Goal: Information Seeking & Learning: Get advice/opinions

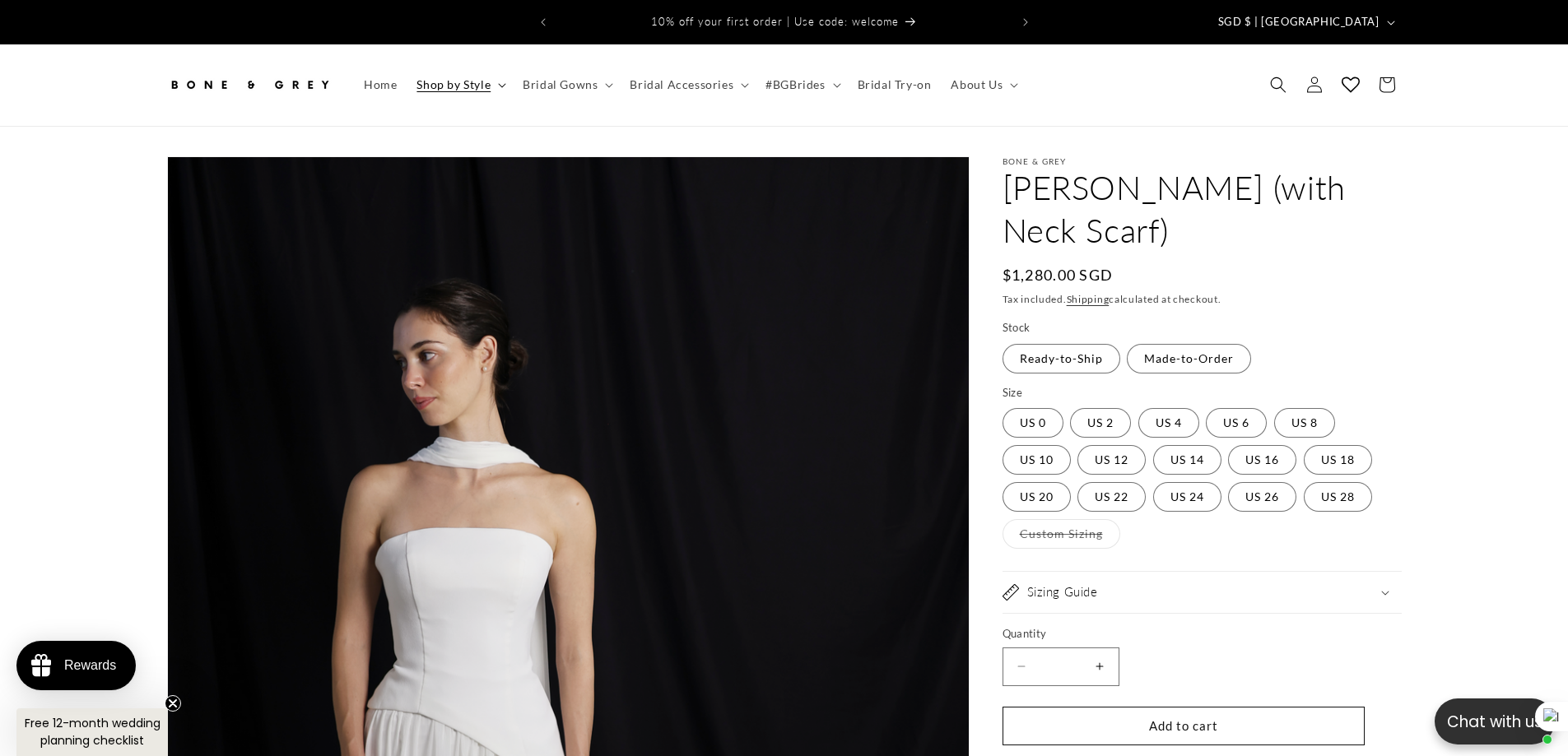
click at [442, 78] on span "Shop by Style" at bounding box center [453, 85] width 74 height 15
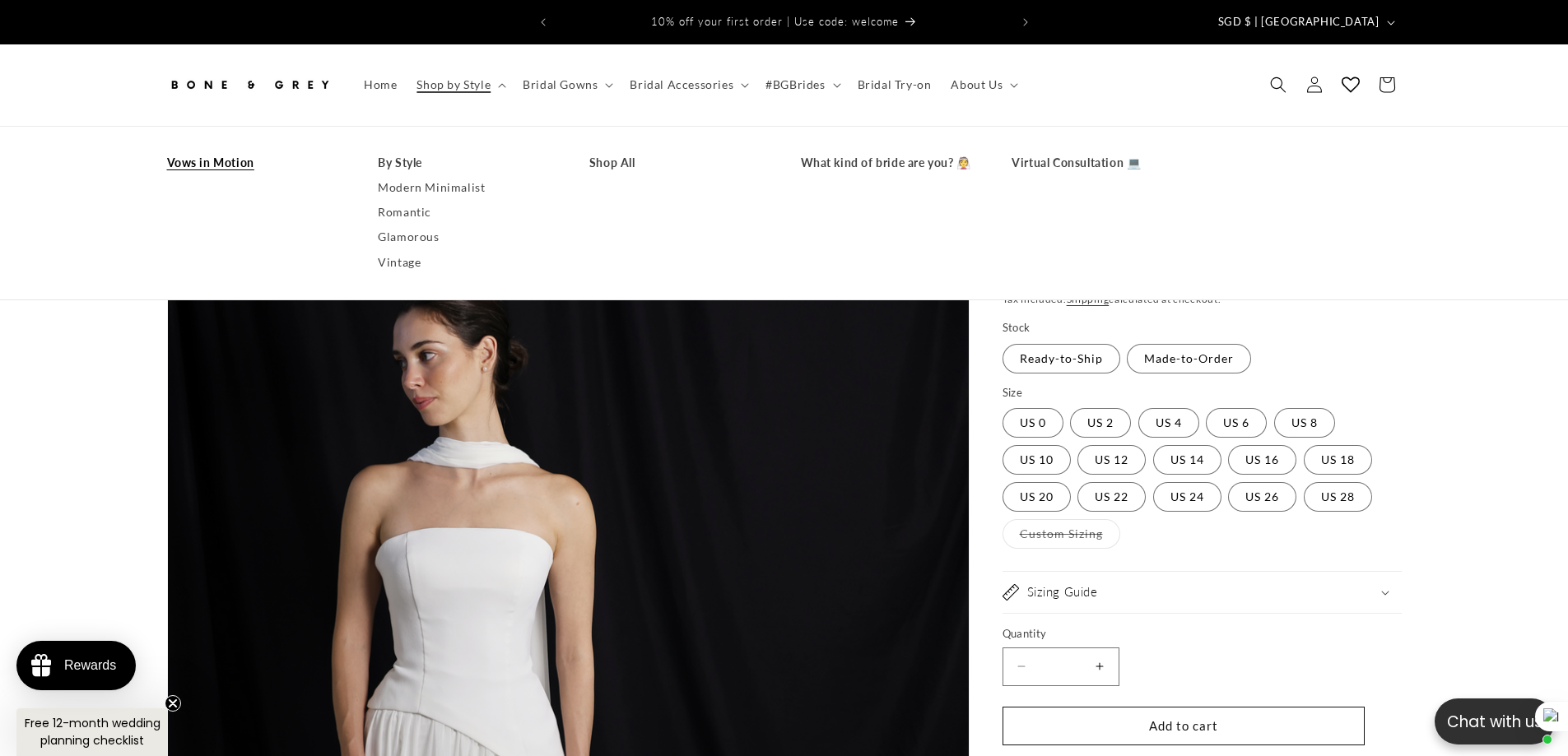
click at [235, 155] on link "Vows in Motion" at bounding box center [256, 163] width 179 height 24
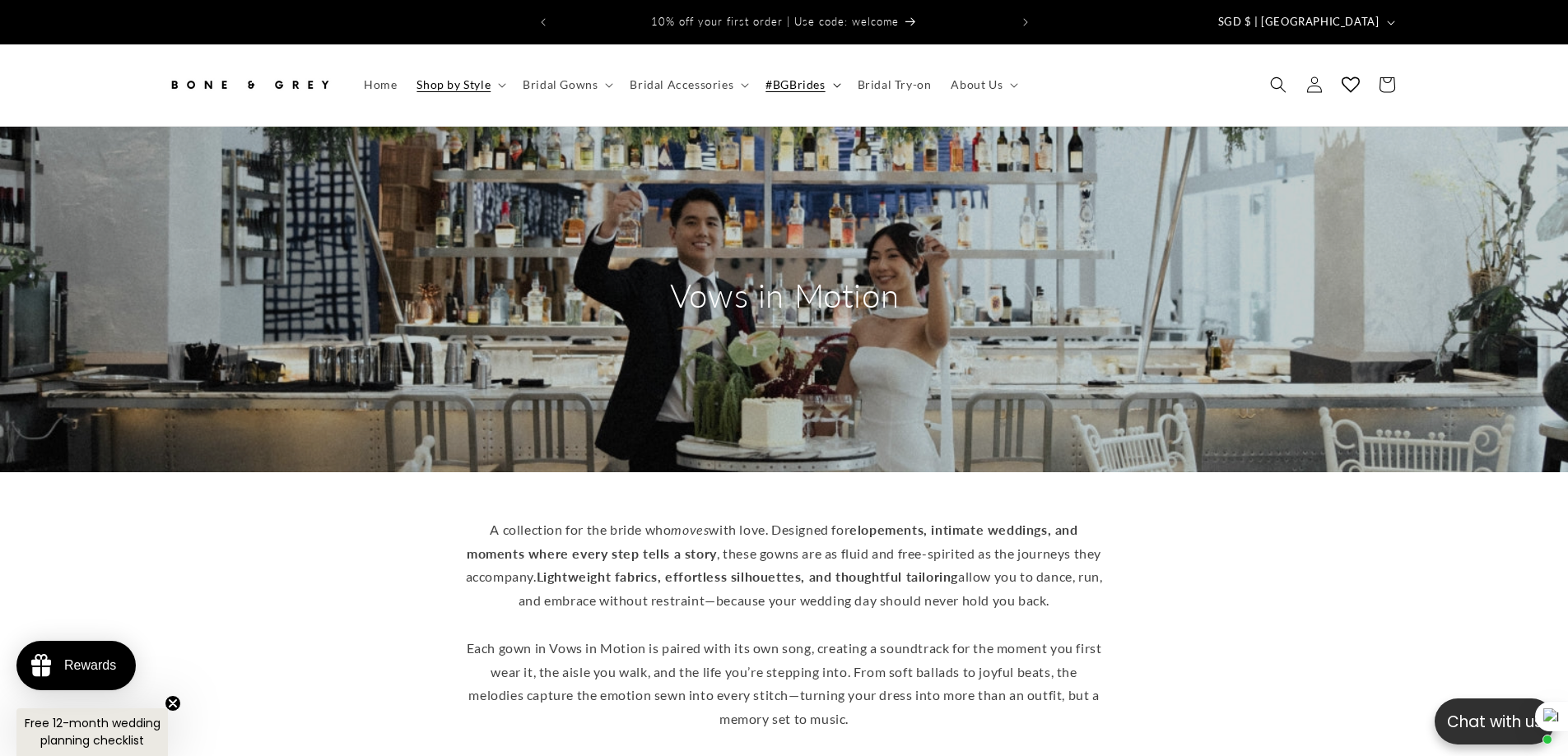
click at [779, 78] on span "#BGBrides" at bounding box center [795, 85] width 59 height 15
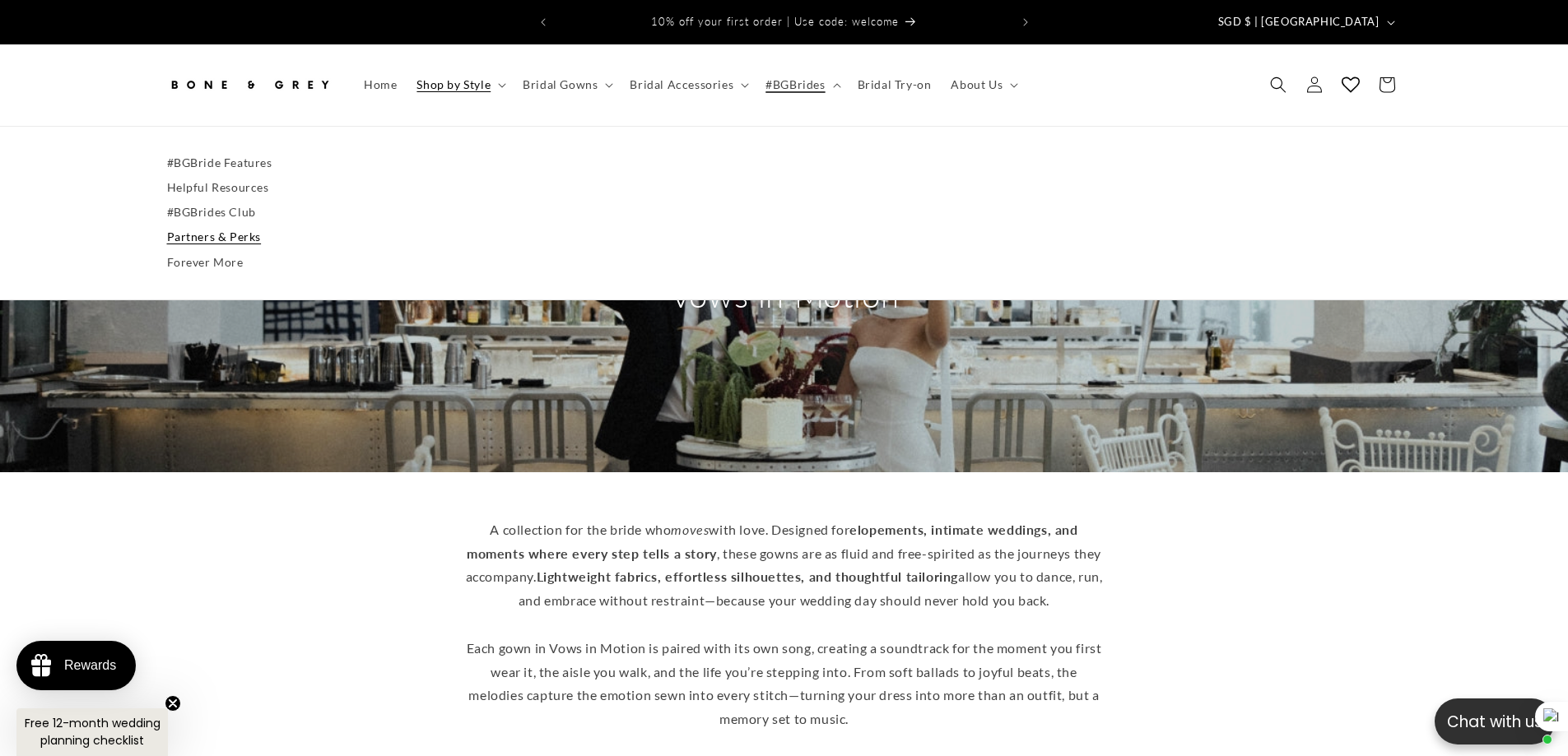
click at [203, 224] on link "Partners & Perks" at bounding box center [784, 237] width 1234 height 24
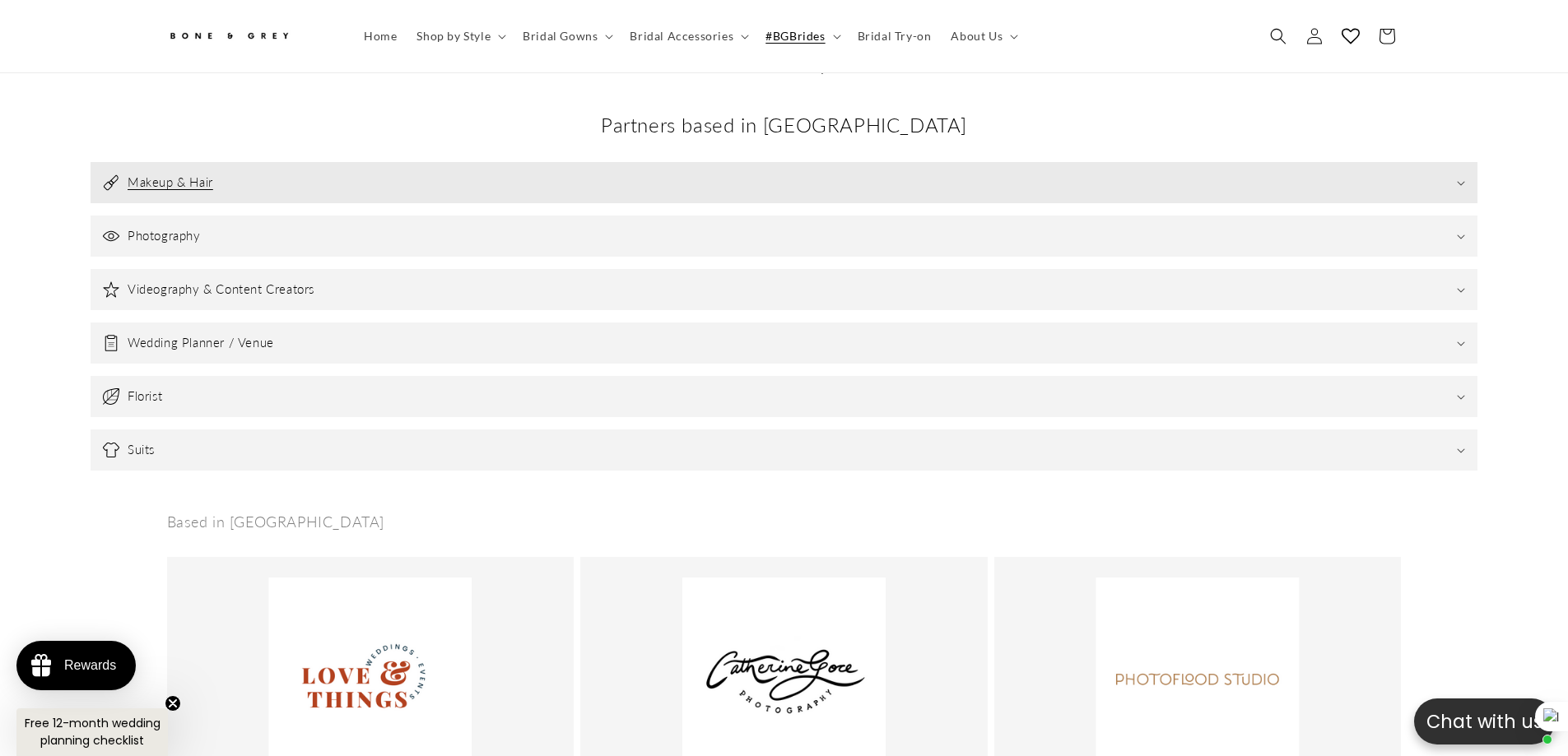
scroll to position [0, 905]
click at [824, 38] on summary "#BGBrides" at bounding box center [801, 37] width 92 height 35
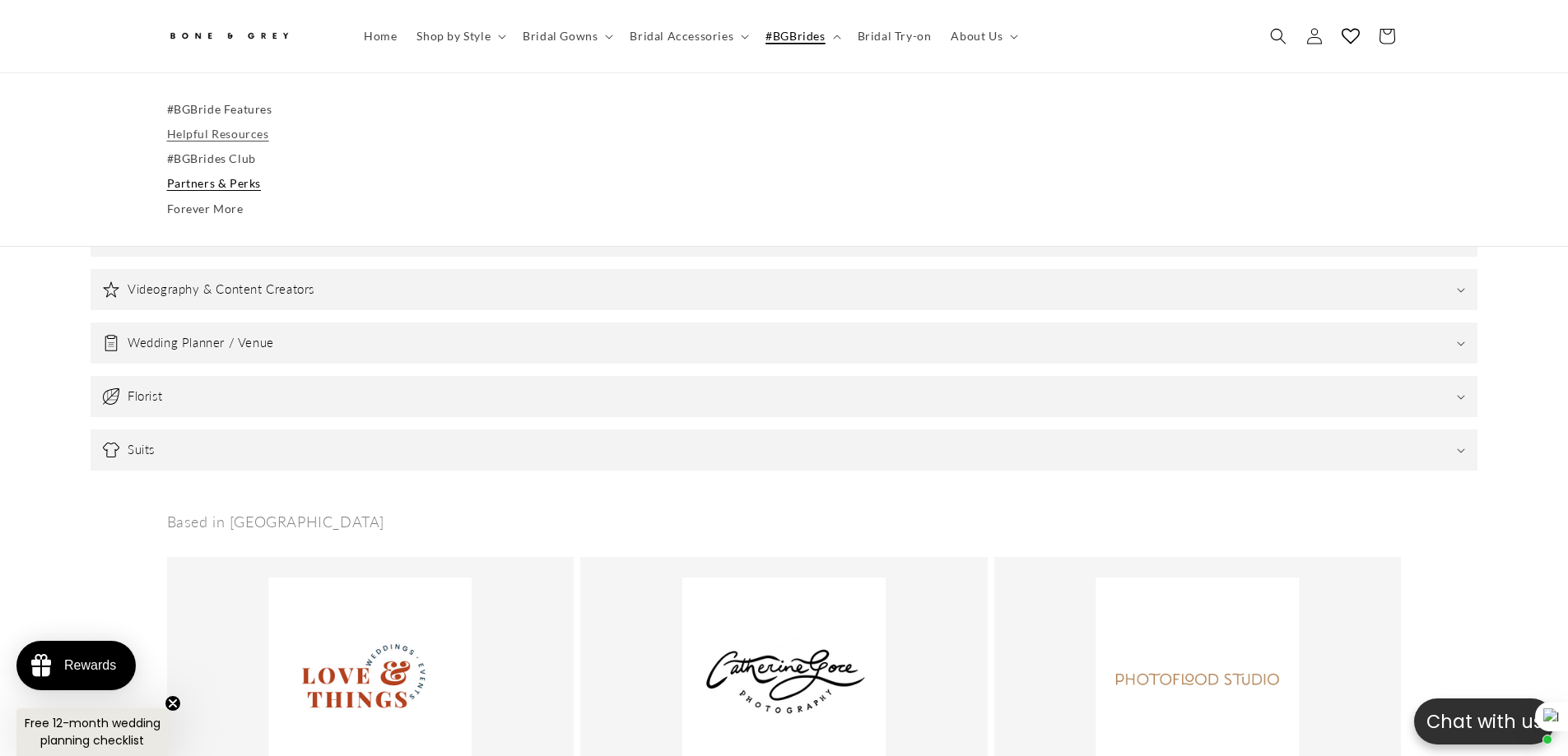
drag, startPoint x: 217, startPoint y: 100, endPoint x: 196, endPoint y: 127, distance: 34.2
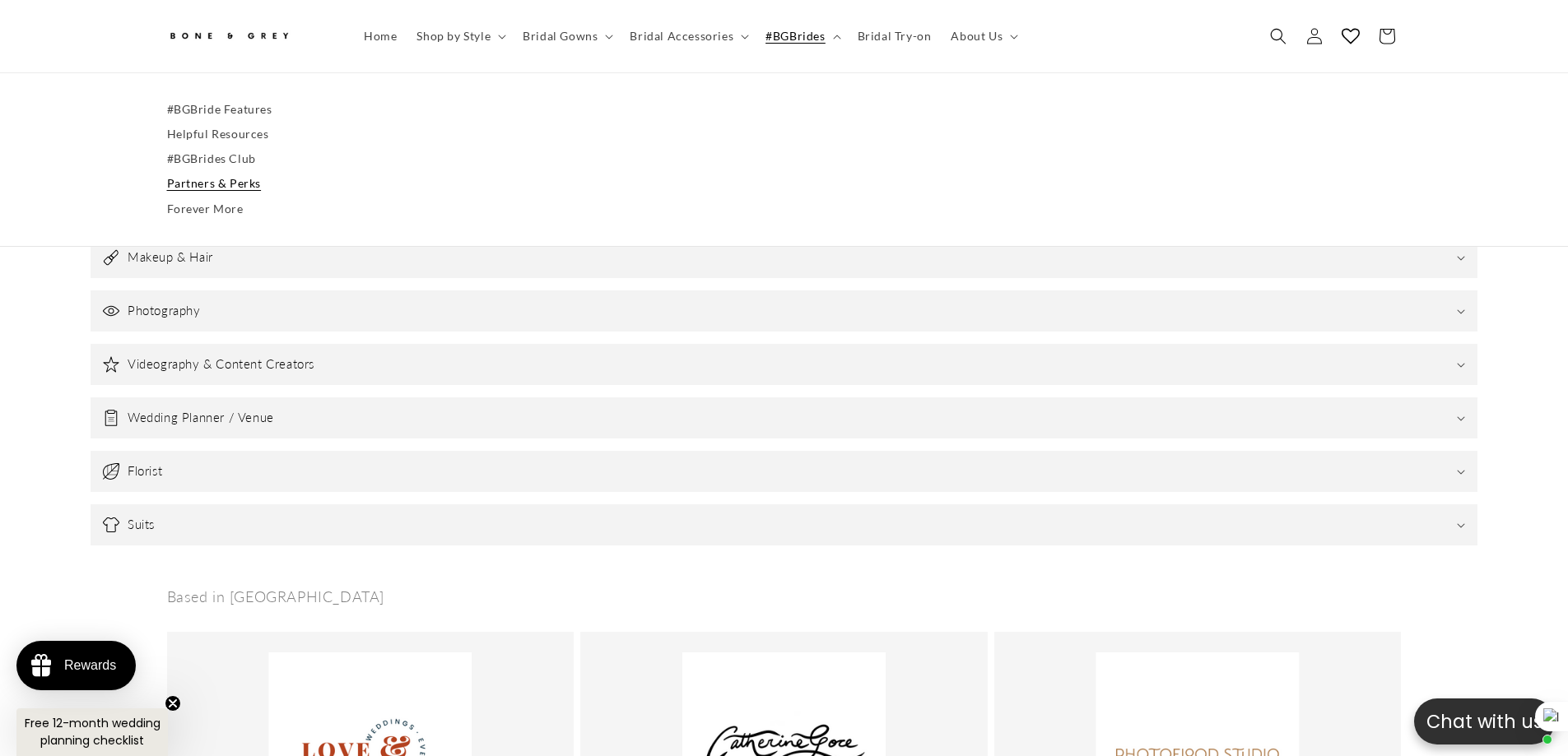
scroll to position [485, 0]
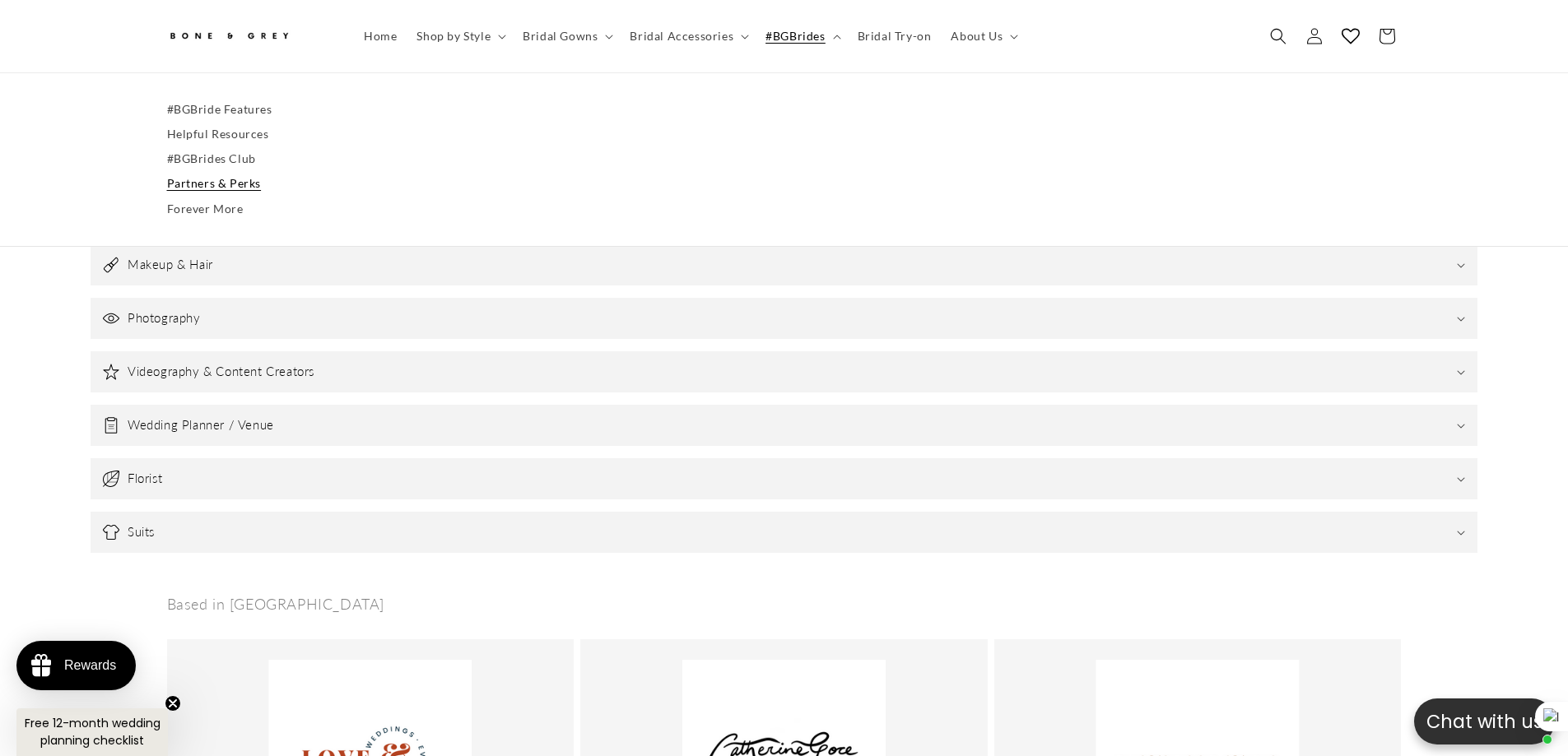
click at [1500, 393] on div "Partners based in Asia Makeup & Hair Feautte Makeup & Hair Singapore Make-up, t…" at bounding box center [784, 379] width 1568 height 371
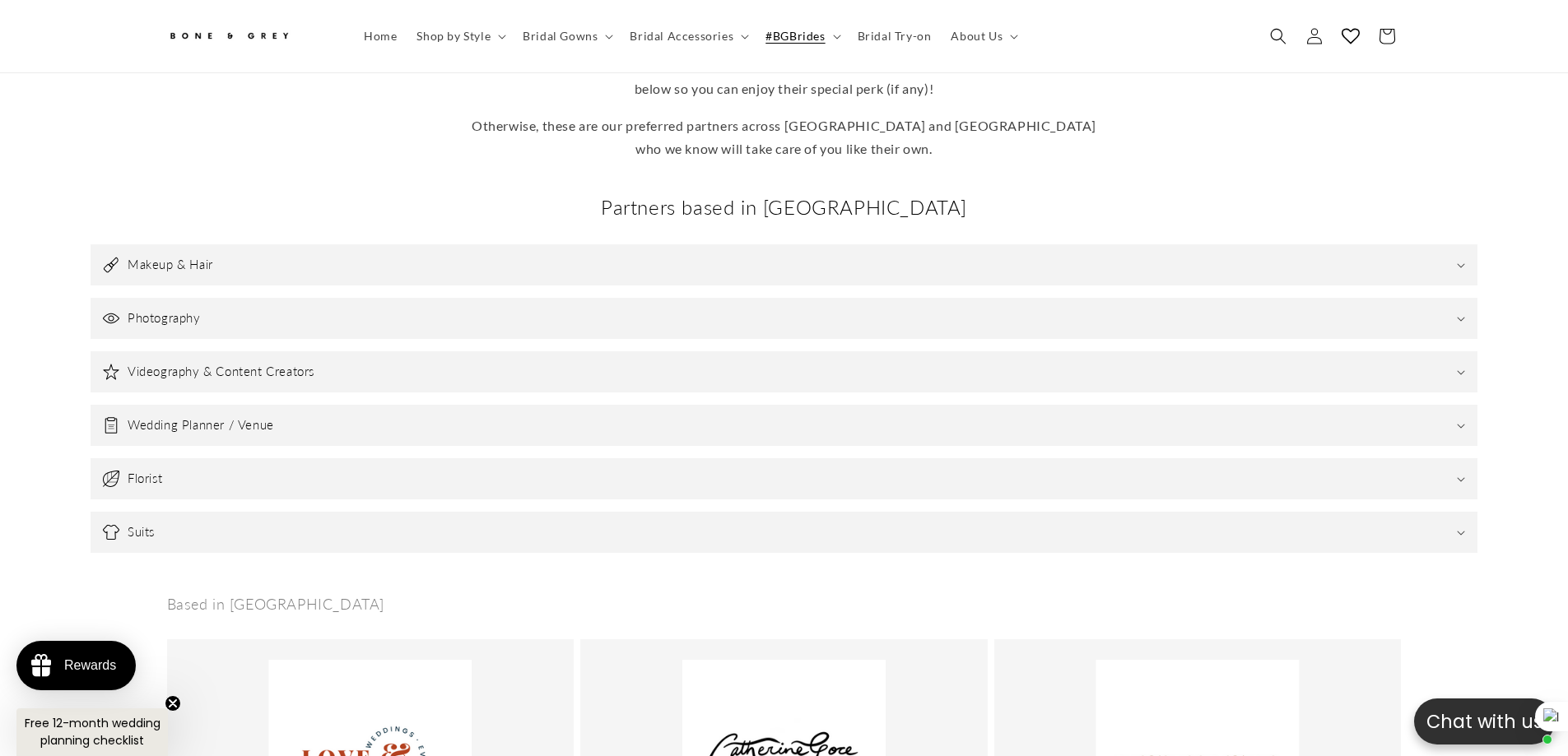
scroll to position [0, 0]
drag, startPoint x: 285, startPoint y: 300, endPoint x: 83, endPoint y: 313, distance: 202.4
click at [281, 300] on summary "Photography" at bounding box center [784, 318] width 1386 height 41
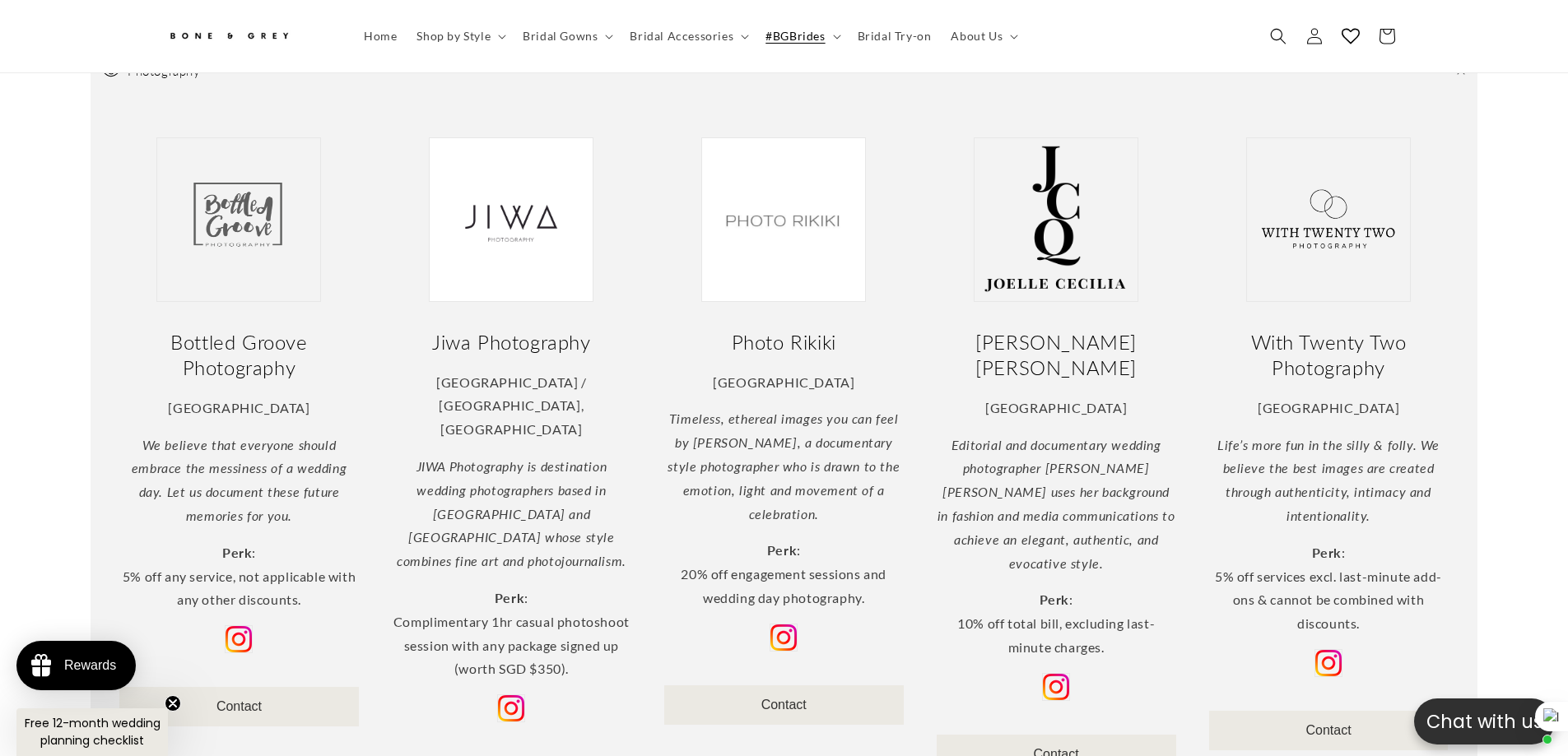
scroll to position [0, 905]
drag, startPoint x: 158, startPoint y: 329, endPoint x: 337, endPoint y: 361, distance: 181.8
click at [337, 361] on h2 "Bottled Groove Photography" at bounding box center [239, 354] width 239 height 51
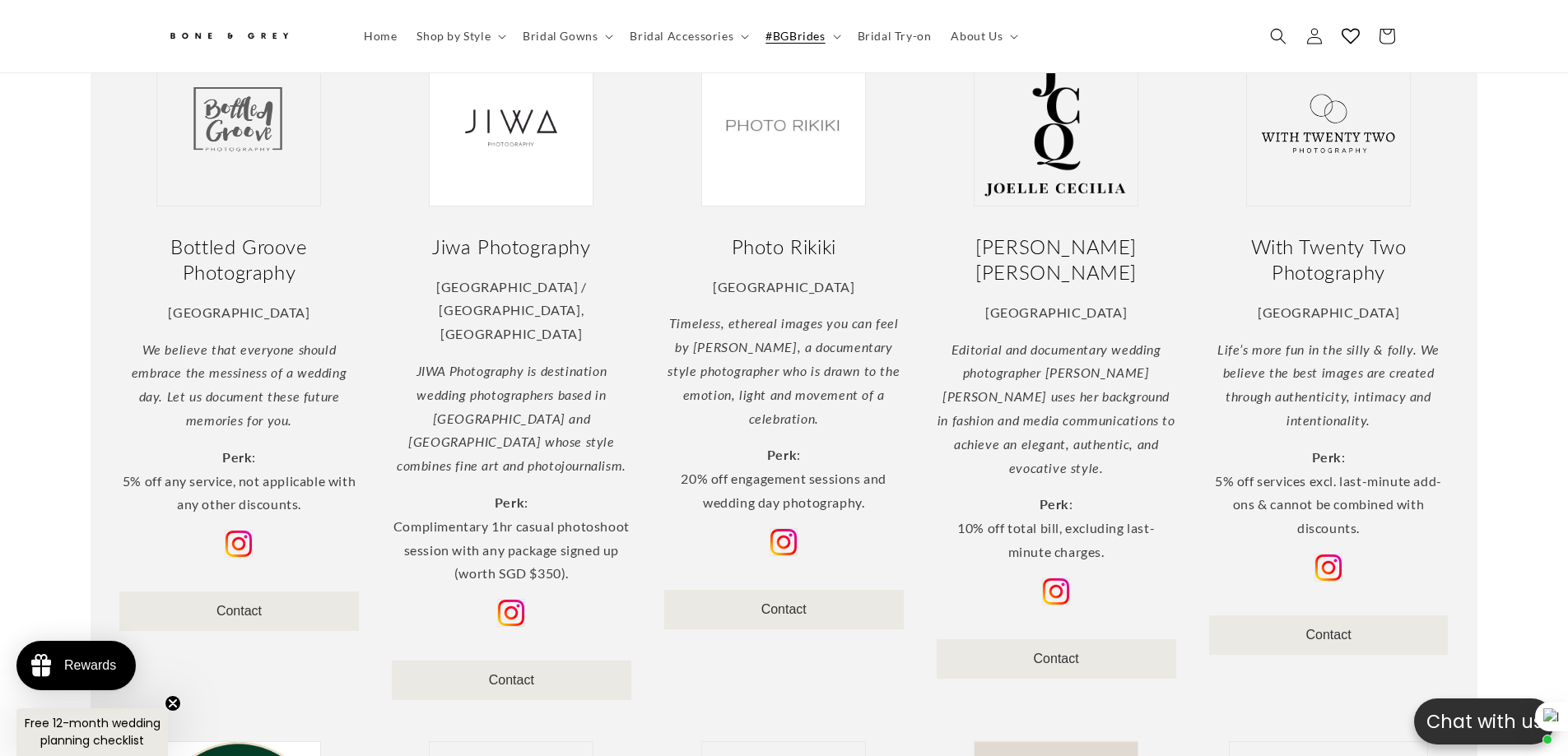
scroll to position [814, 0]
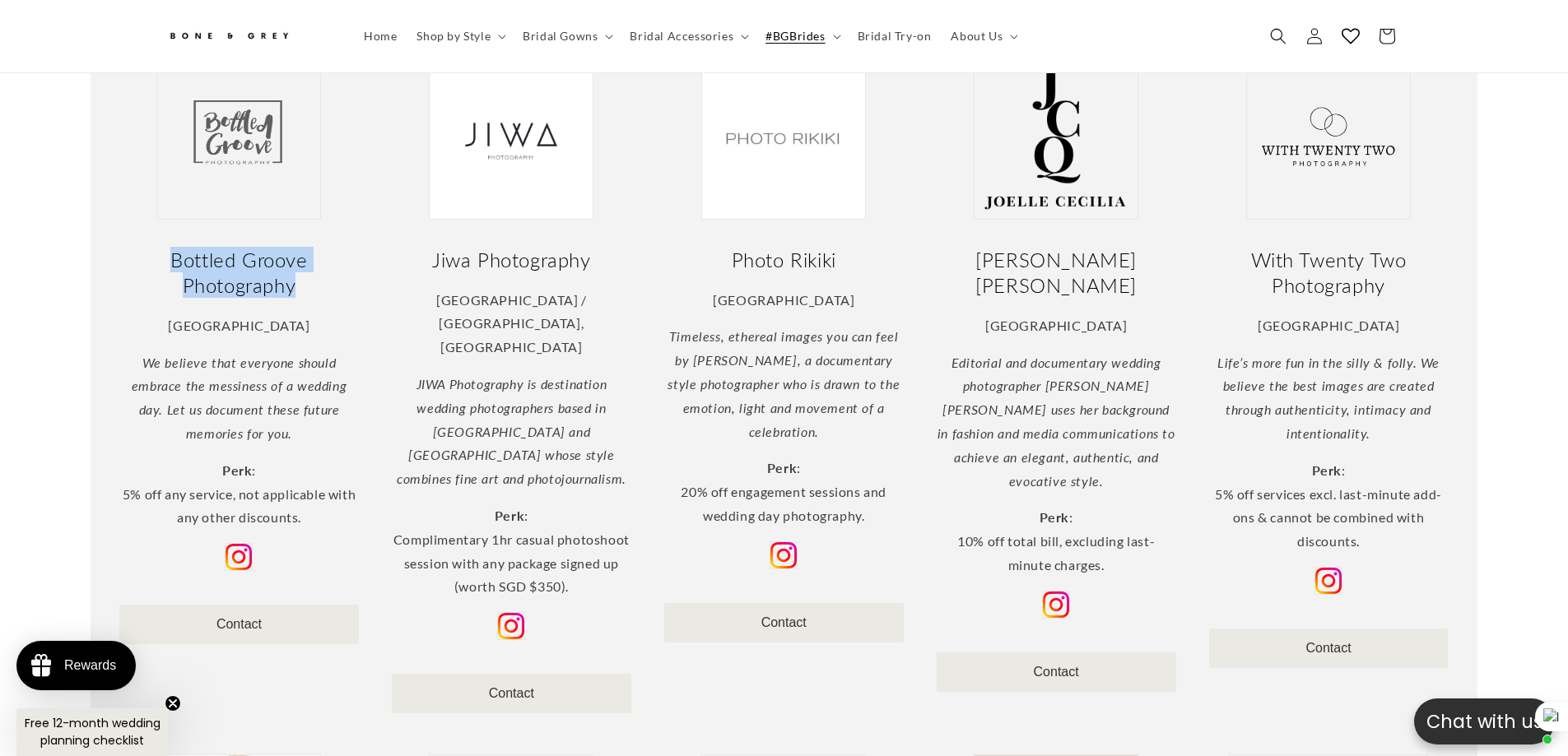
drag, startPoint x: 172, startPoint y: 247, endPoint x: 320, endPoint y: 278, distance: 151.2
click at [320, 278] on h2 "Bottled Groove Photography" at bounding box center [239, 272] width 239 height 51
copy h2 "Bottled Groove Photography"
click at [653, 230] on div "Photo Rikiki Singapore Timeless, ethereal images you can feel by Shiwen Huang, …" at bounding box center [784, 396] width 272 height 699
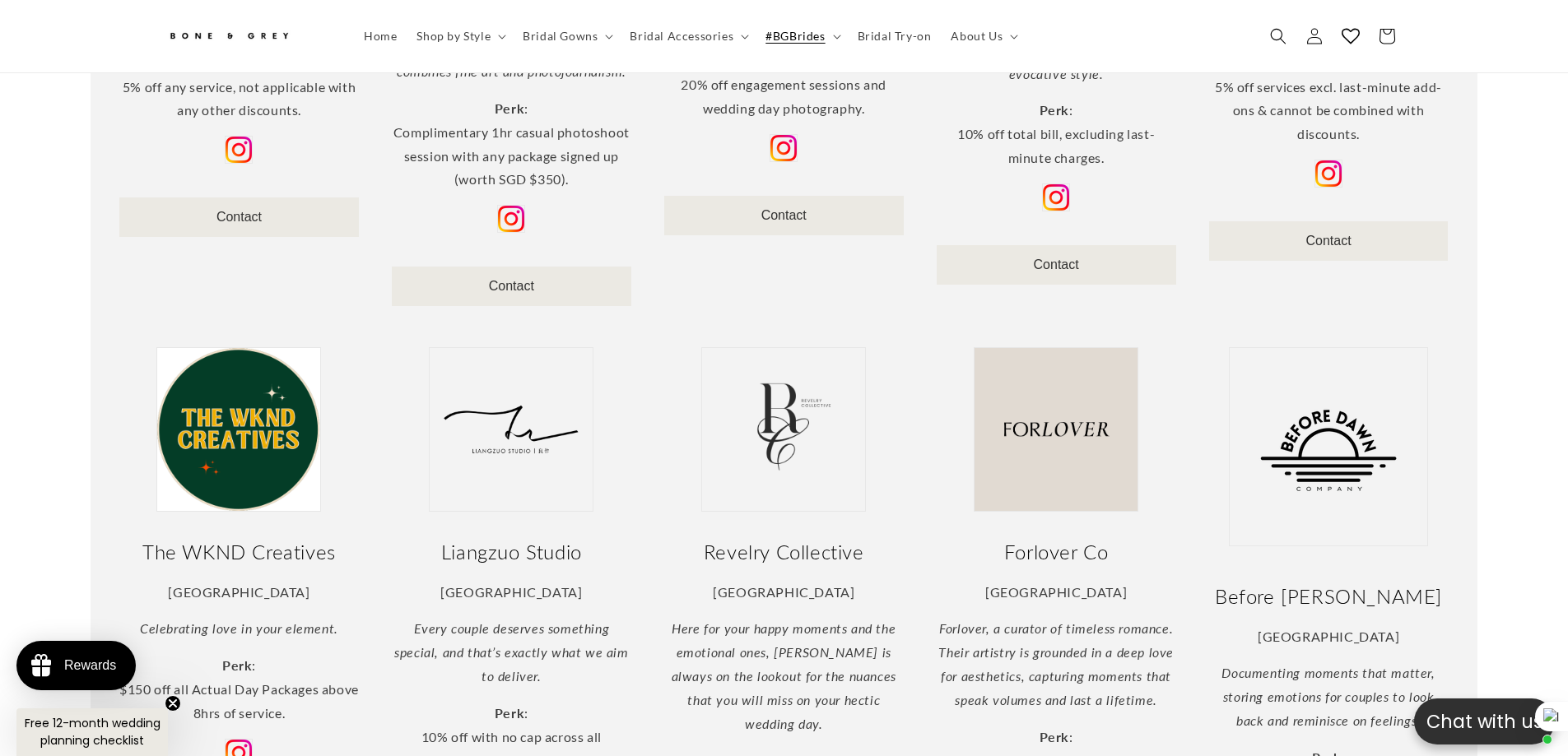
scroll to position [1390, 0]
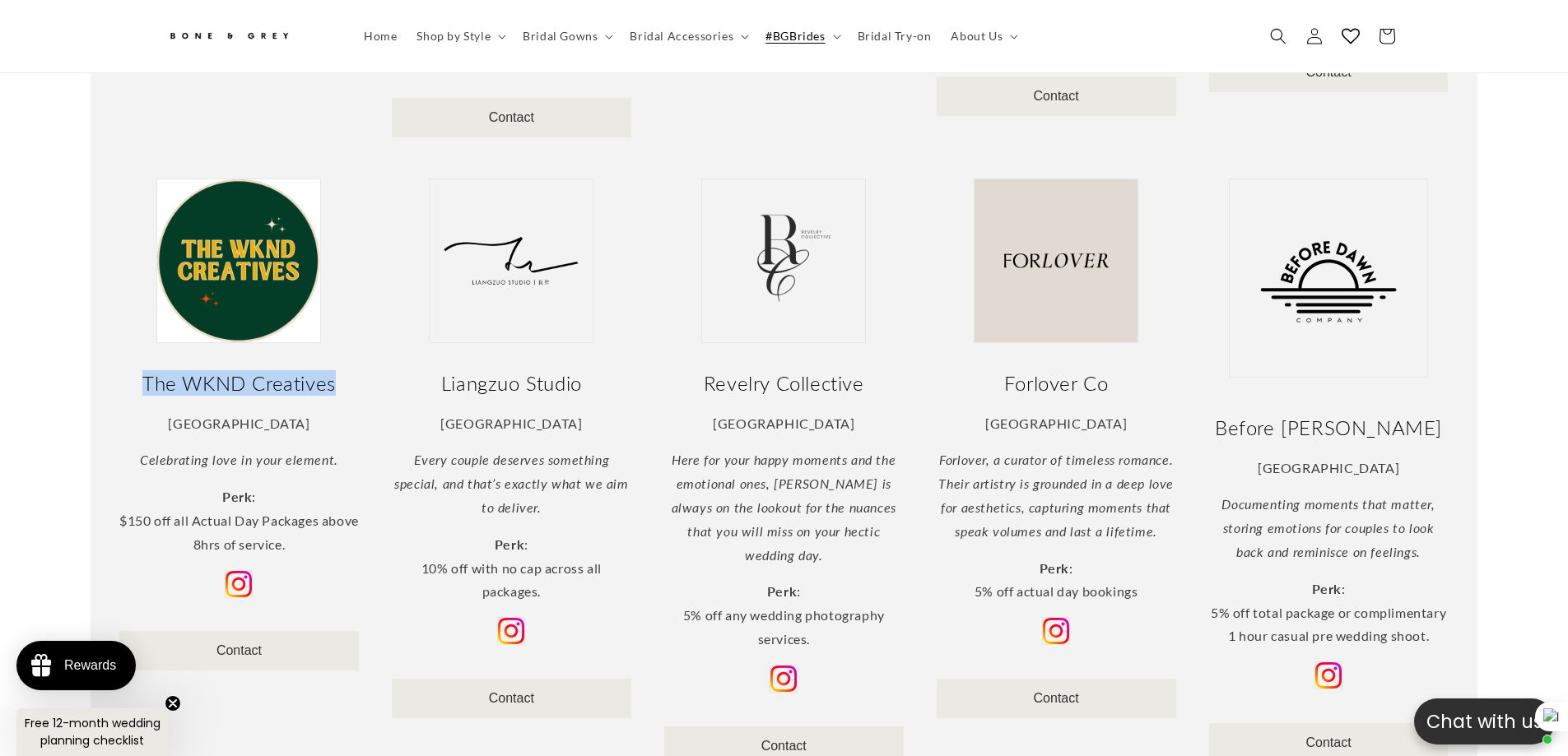
drag, startPoint x: 136, startPoint y: 370, endPoint x: 352, endPoint y: 369, distance: 216.0
click at [352, 370] on h2 "The WKND Creatives" at bounding box center [239, 382] width 239 height 25
copy h2 "The WKND Creatives"
click at [909, 395] on div "Revelry Collective Singapore Here for your happy moments and the emotional ones…" at bounding box center [783, 519] width 256 height 699
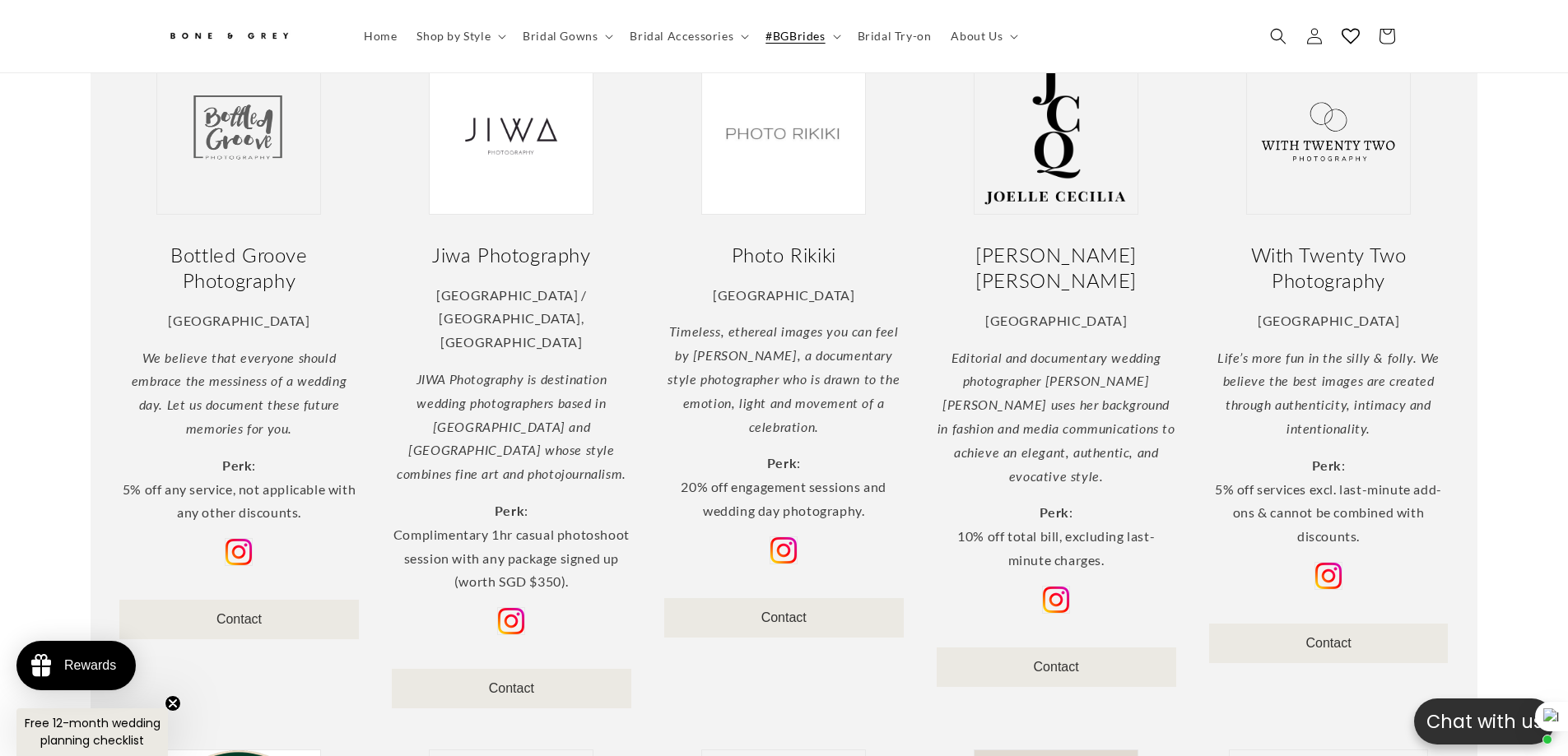
scroll to position [814, 0]
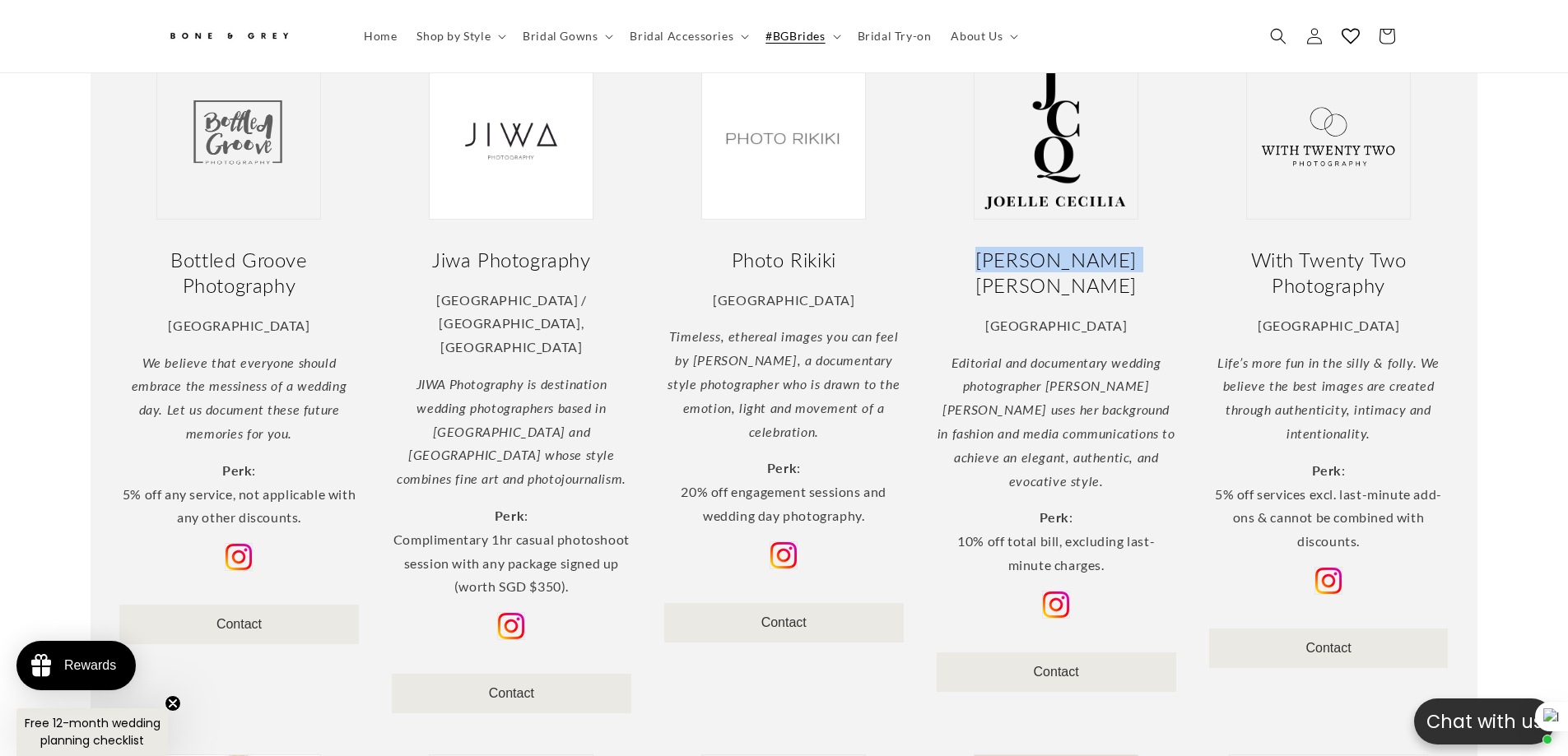
drag, startPoint x: 1015, startPoint y: 245, endPoint x: 1147, endPoint y: 244, distance: 132.0
click at [1147, 247] on h2 "Joelle Cecilia" at bounding box center [1056, 272] width 239 height 51
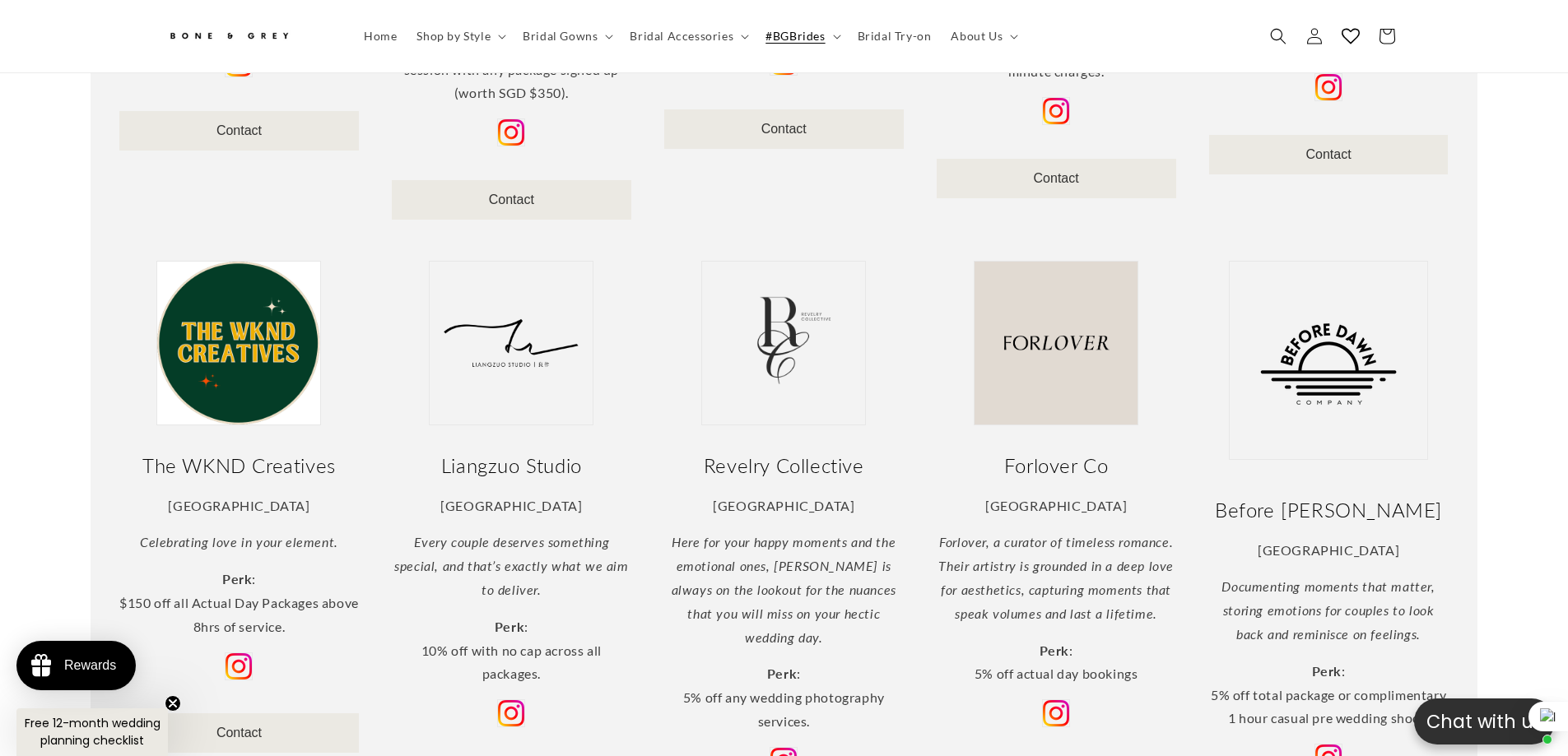
click at [1511, 476] on div "Partners based in Asia Makeup & Hair Feautte Makeup & Hair Singapore Make-up, t…" at bounding box center [784, 631] width 1568 height 2519
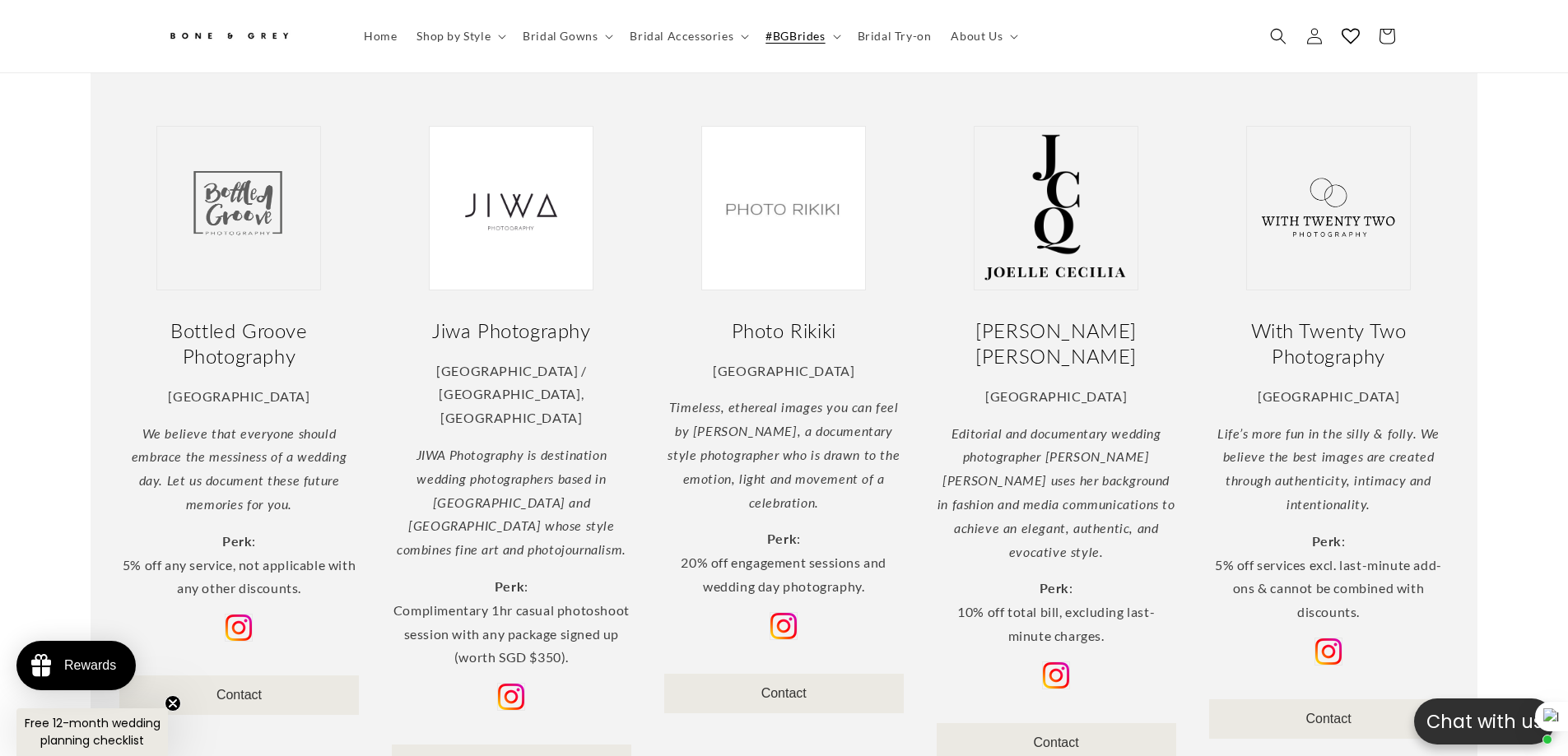
scroll to position [732, 0]
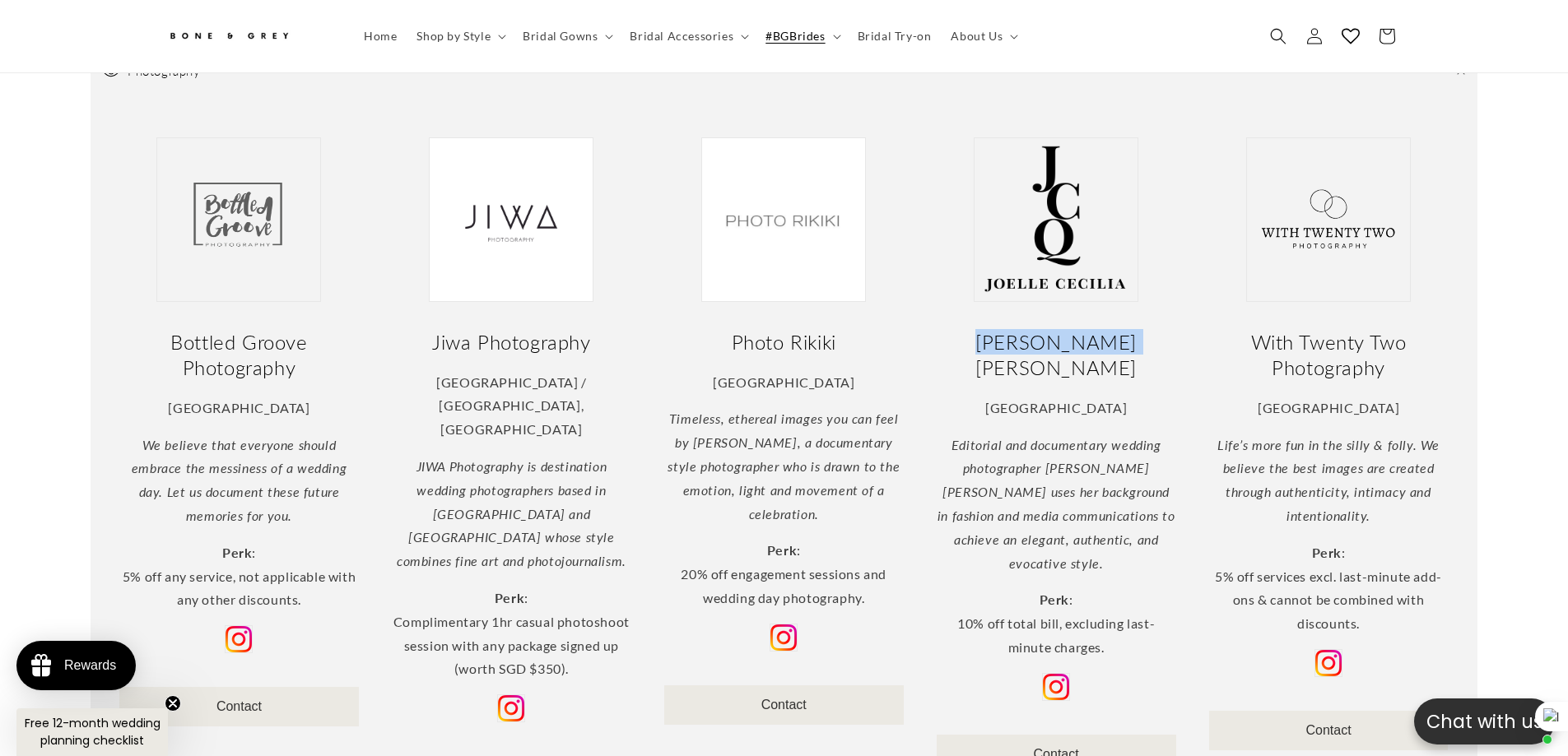
drag, startPoint x: 998, startPoint y: 330, endPoint x: 1155, endPoint y: 329, distance: 157.0
click at [1155, 329] on h2 "Joelle Cecilia" at bounding box center [1056, 354] width 239 height 51
copy h2 "Joelle Cecilia"
click at [1075, 673] on div at bounding box center [1056, 698] width 239 height 49
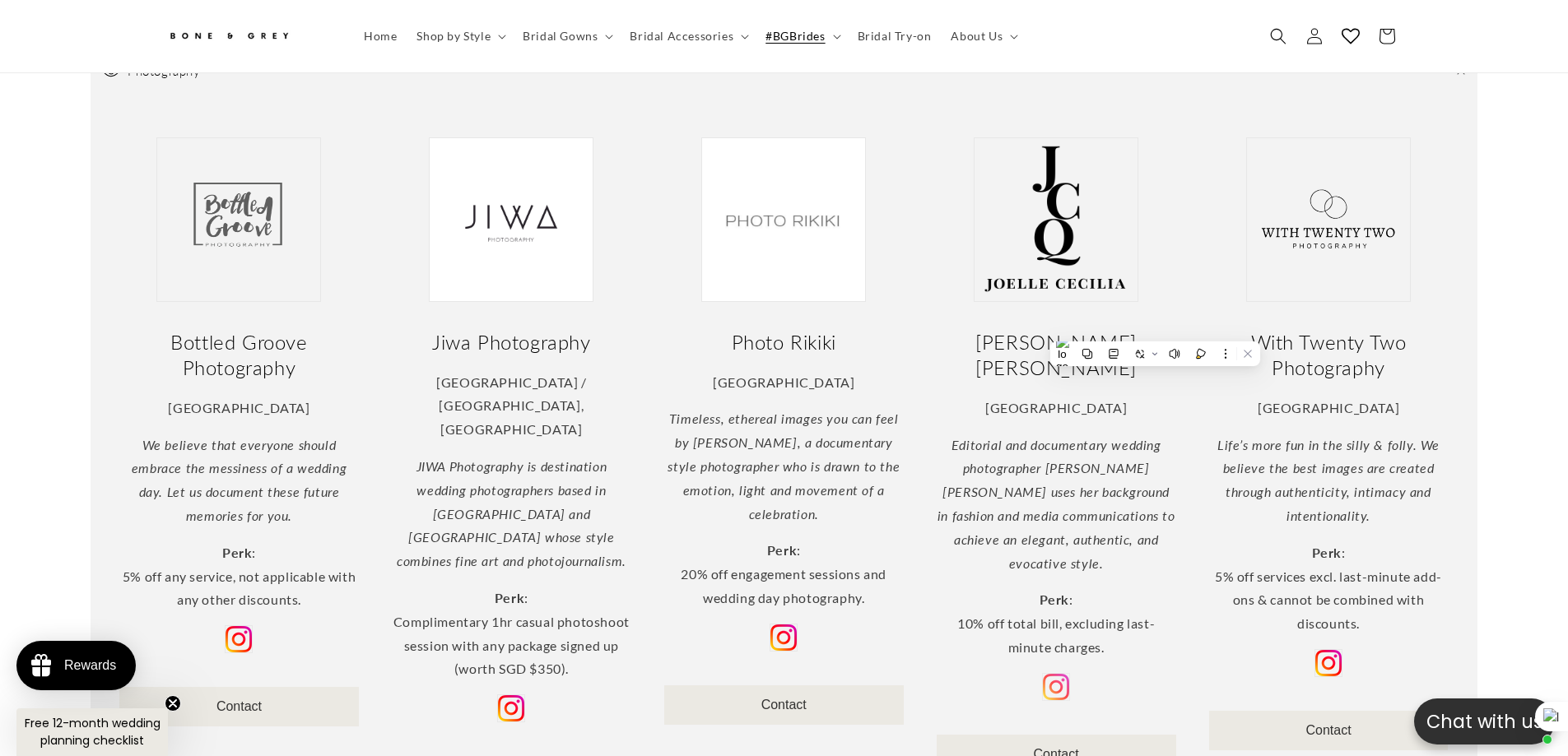
scroll to position [0, 0]
click at [1049, 673] on img at bounding box center [1056, 687] width 28 height 28
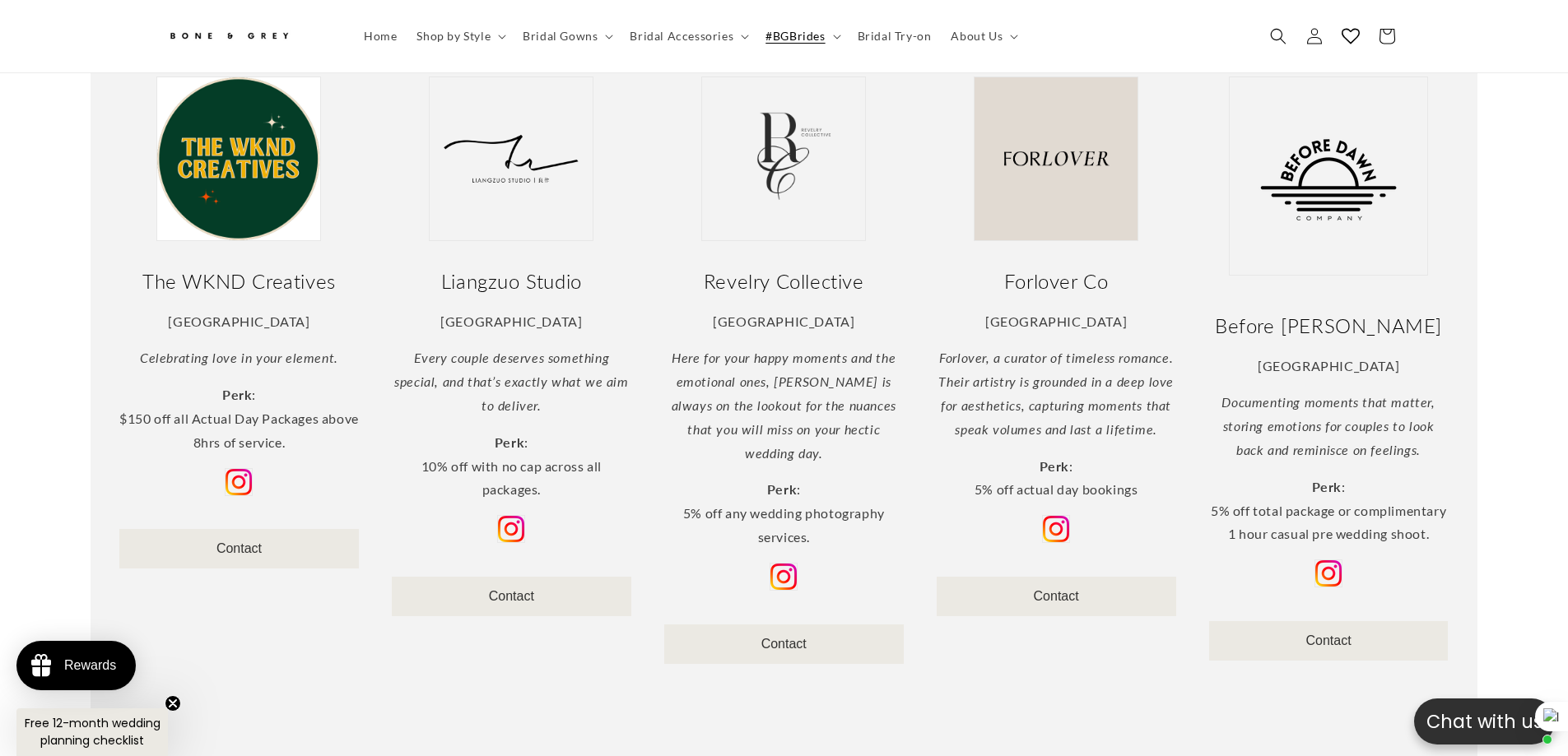
scroll to position [1472, 0]
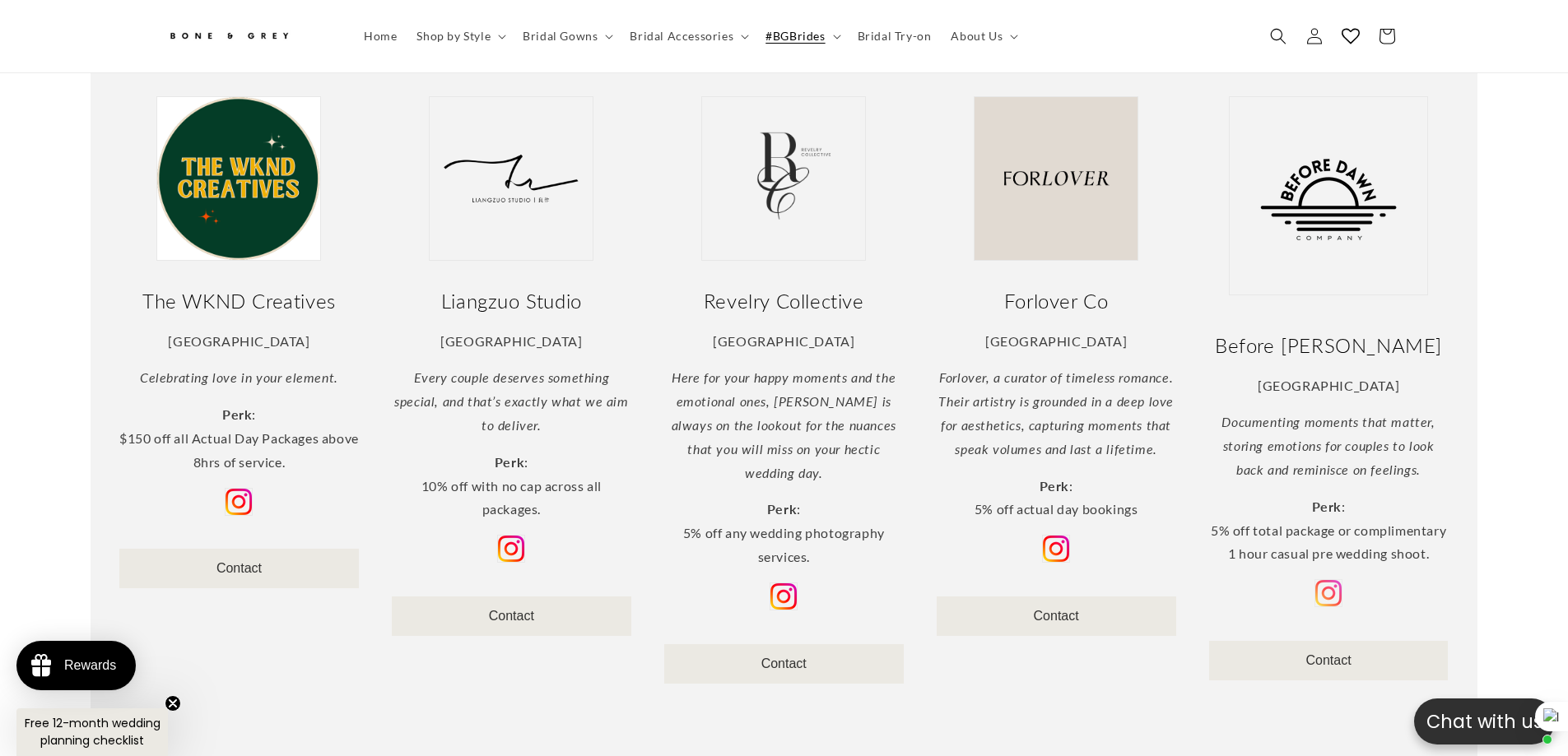
click at [1334, 581] on img at bounding box center [1328, 594] width 28 height 28
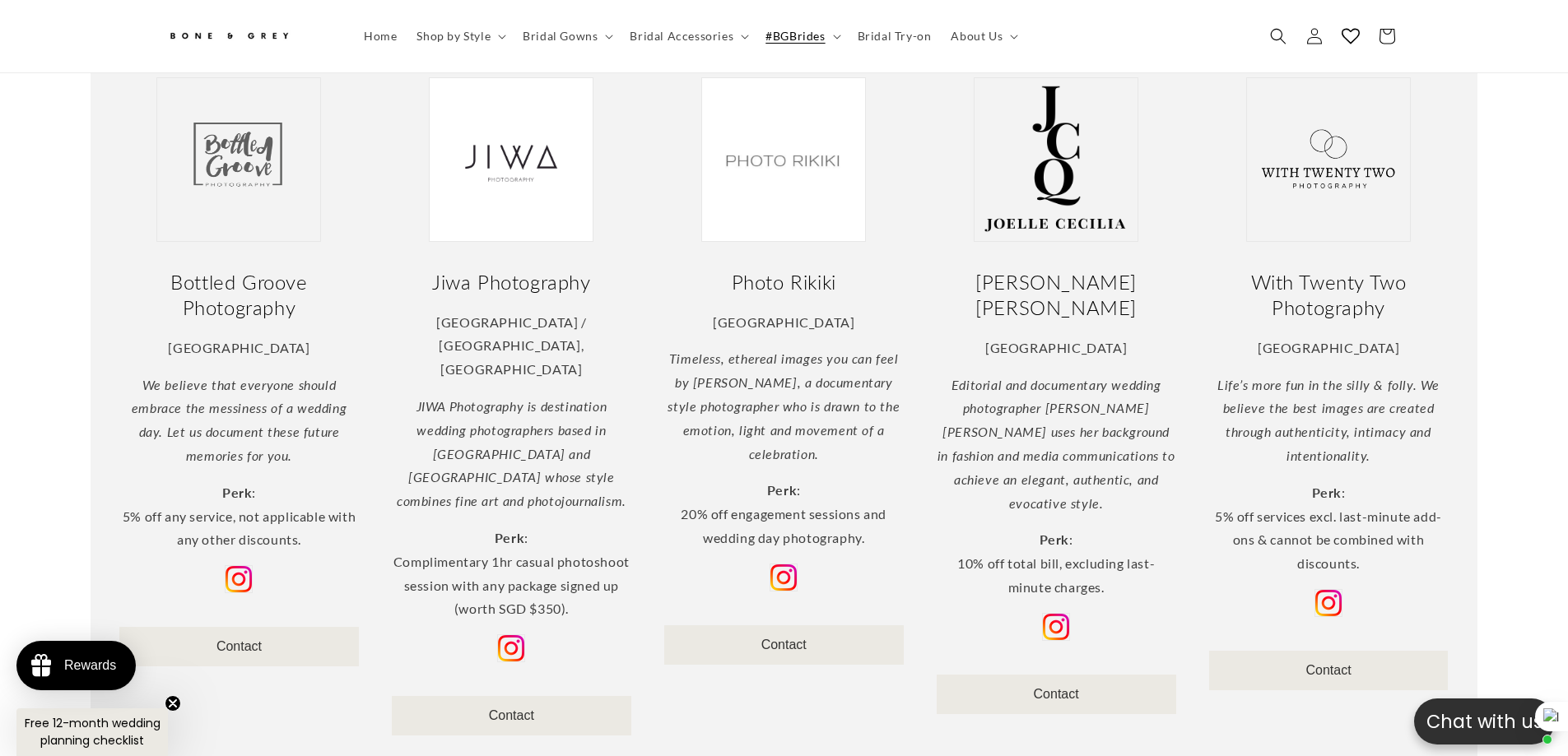
scroll to position [814, 0]
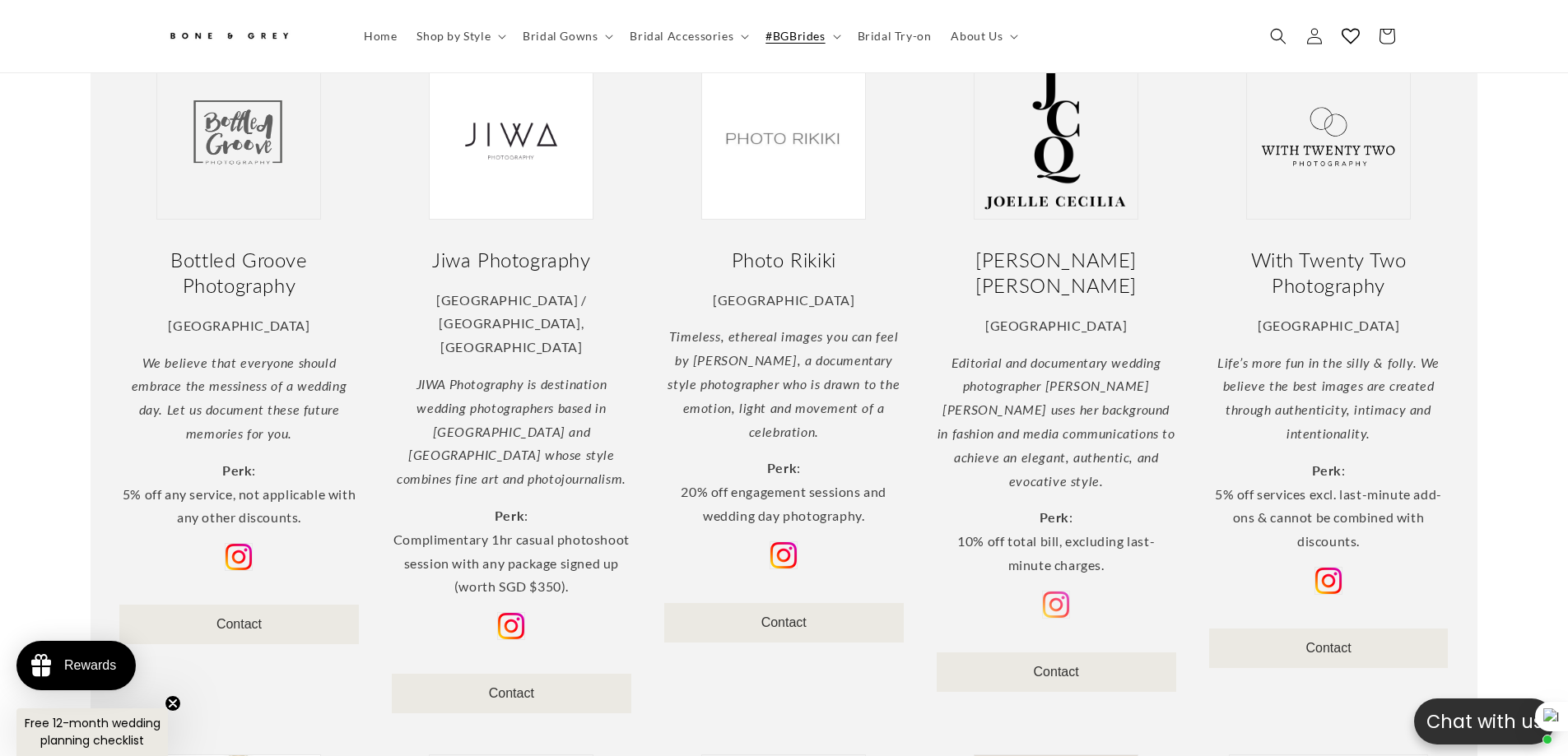
click at [1056, 591] on img at bounding box center [1056, 605] width 28 height 28
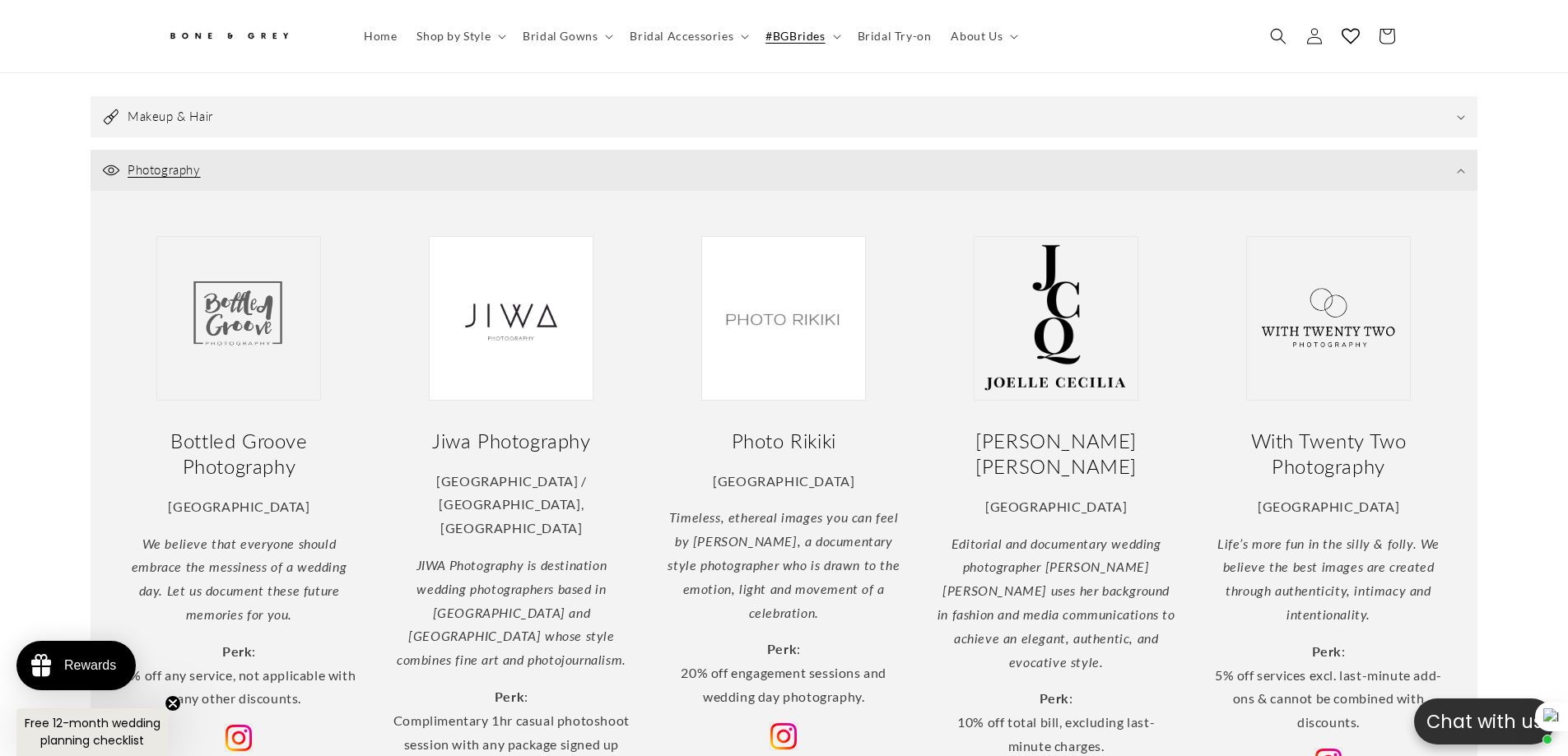
scroll to position [649, 0]
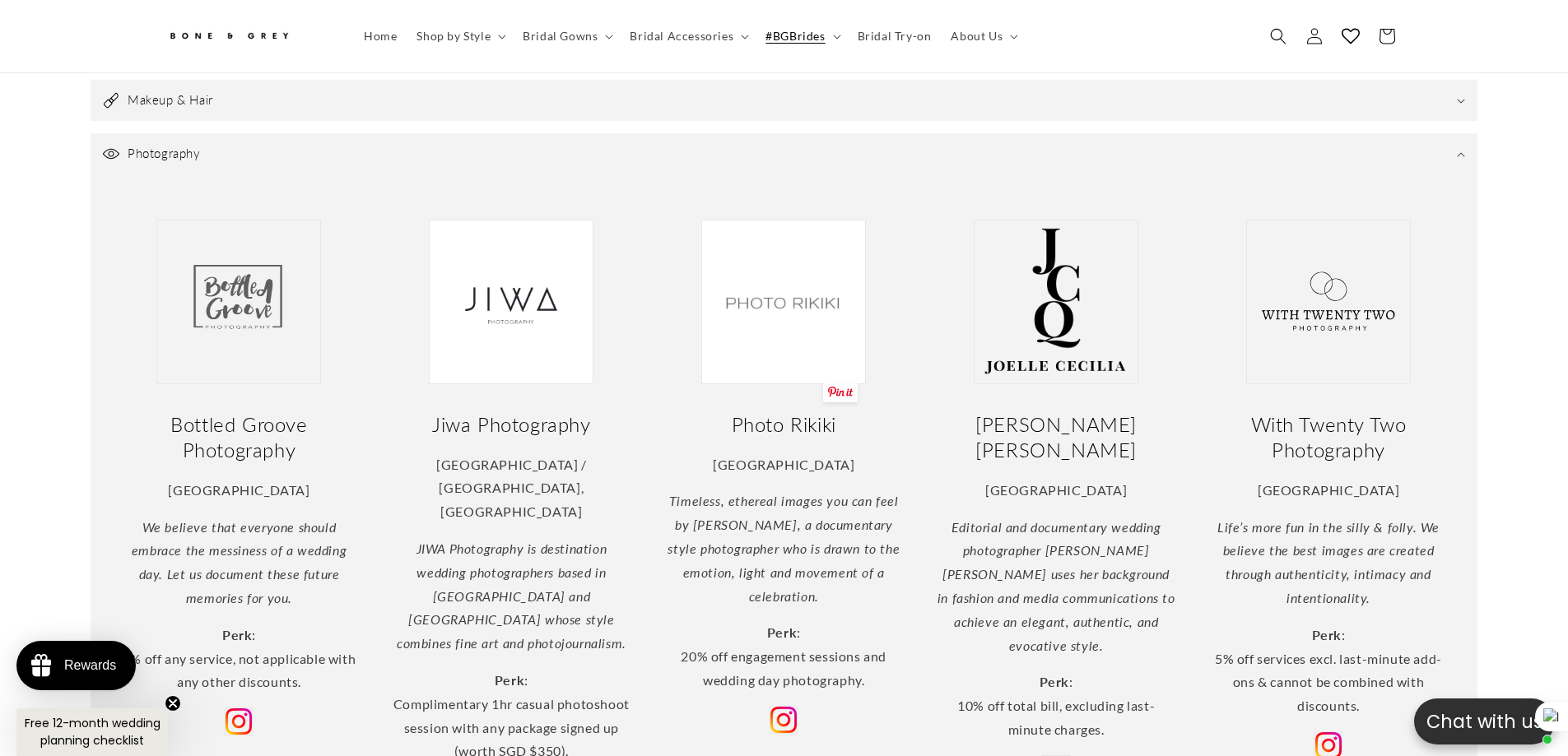
click at [869, 175] on p at bounding box center [784, 186] width 1362 height 24
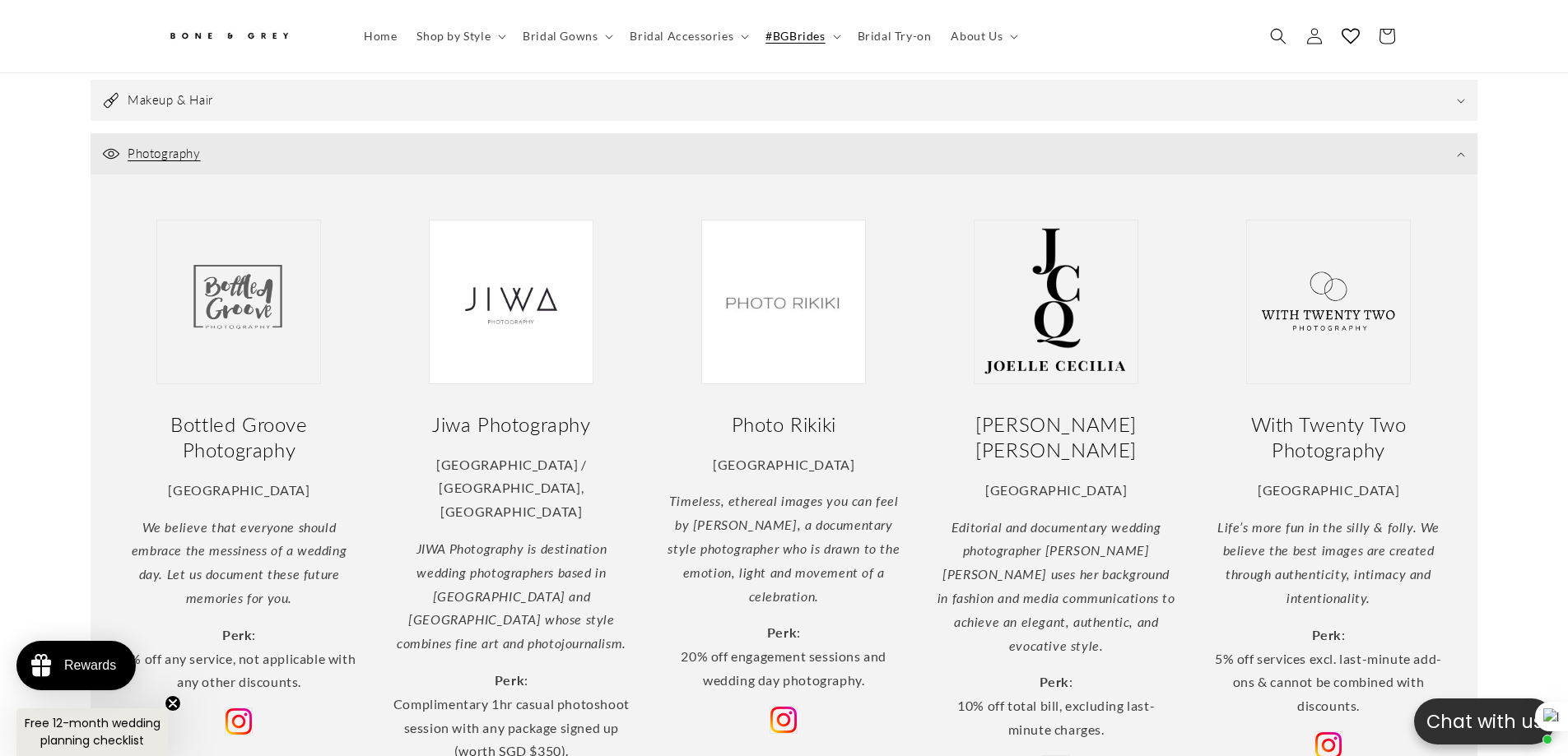
click at [864, 136] on summary "Photography" at bounding box center [784, 154] width 1386 height 41
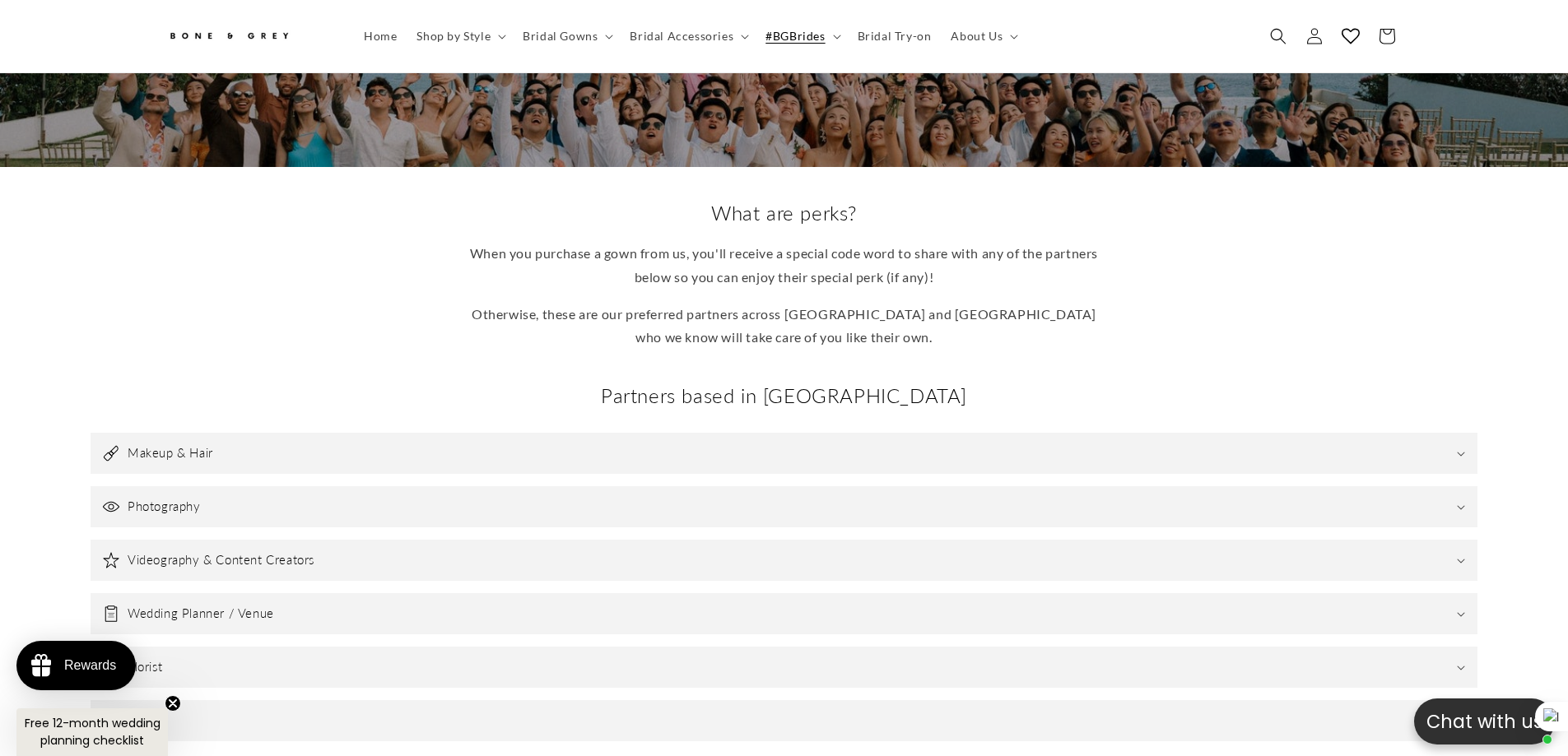
scroll to position [155, 0]
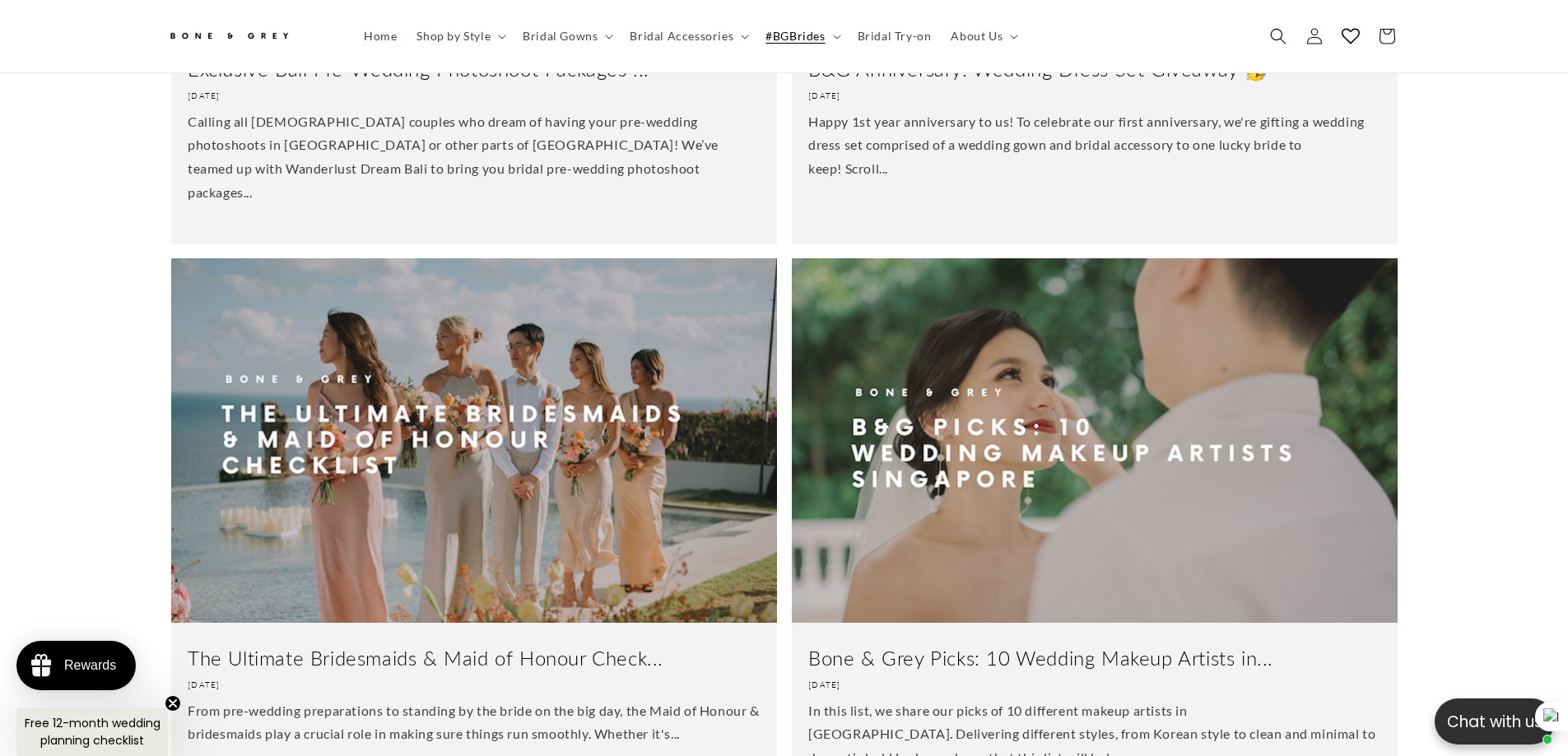
scroll to position [3200, 0]
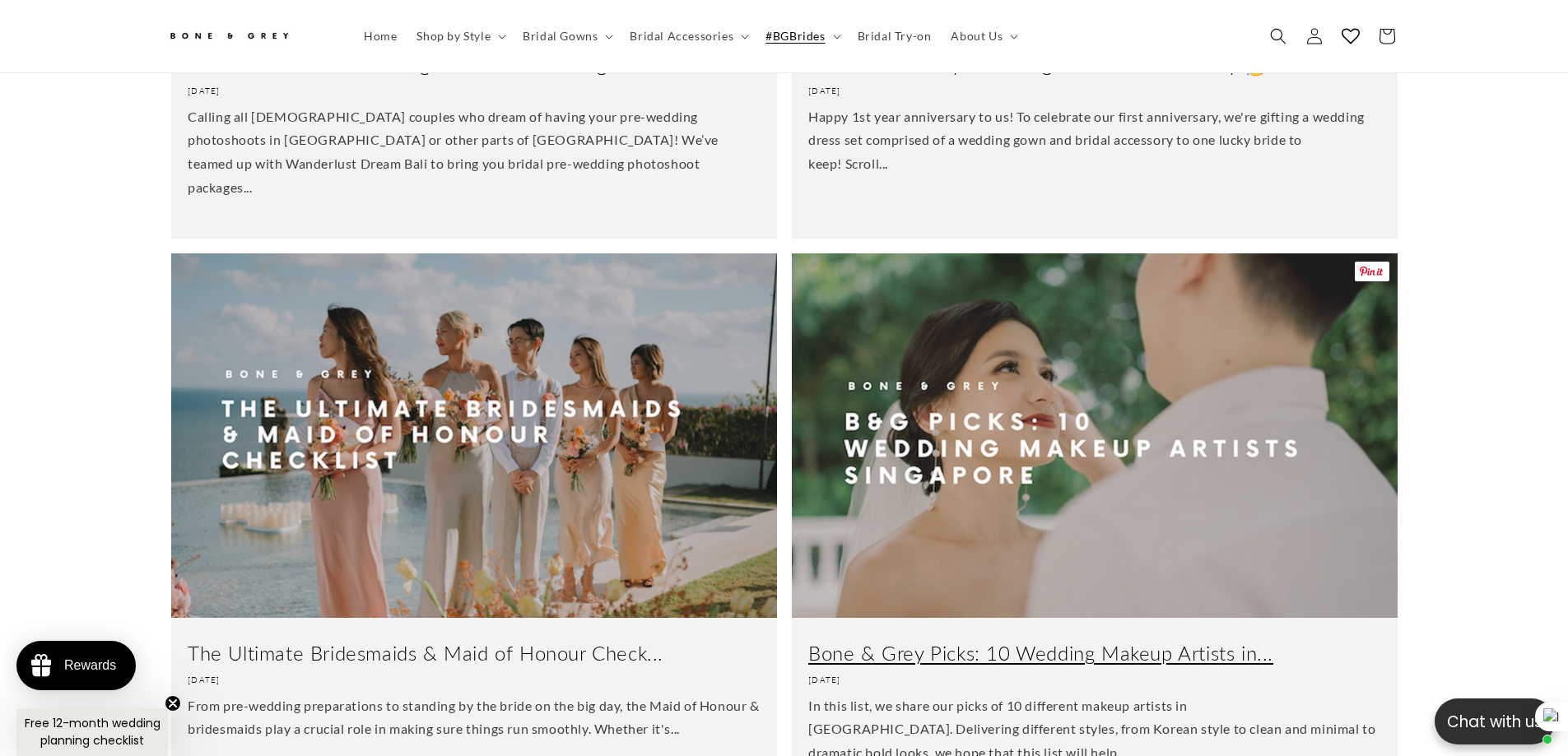
click at [1071, 640] on link "Bone & Grey Picks: 10 Wedding Makeup Artists in..." at bounding box center [1095, 652] width 573 height 25
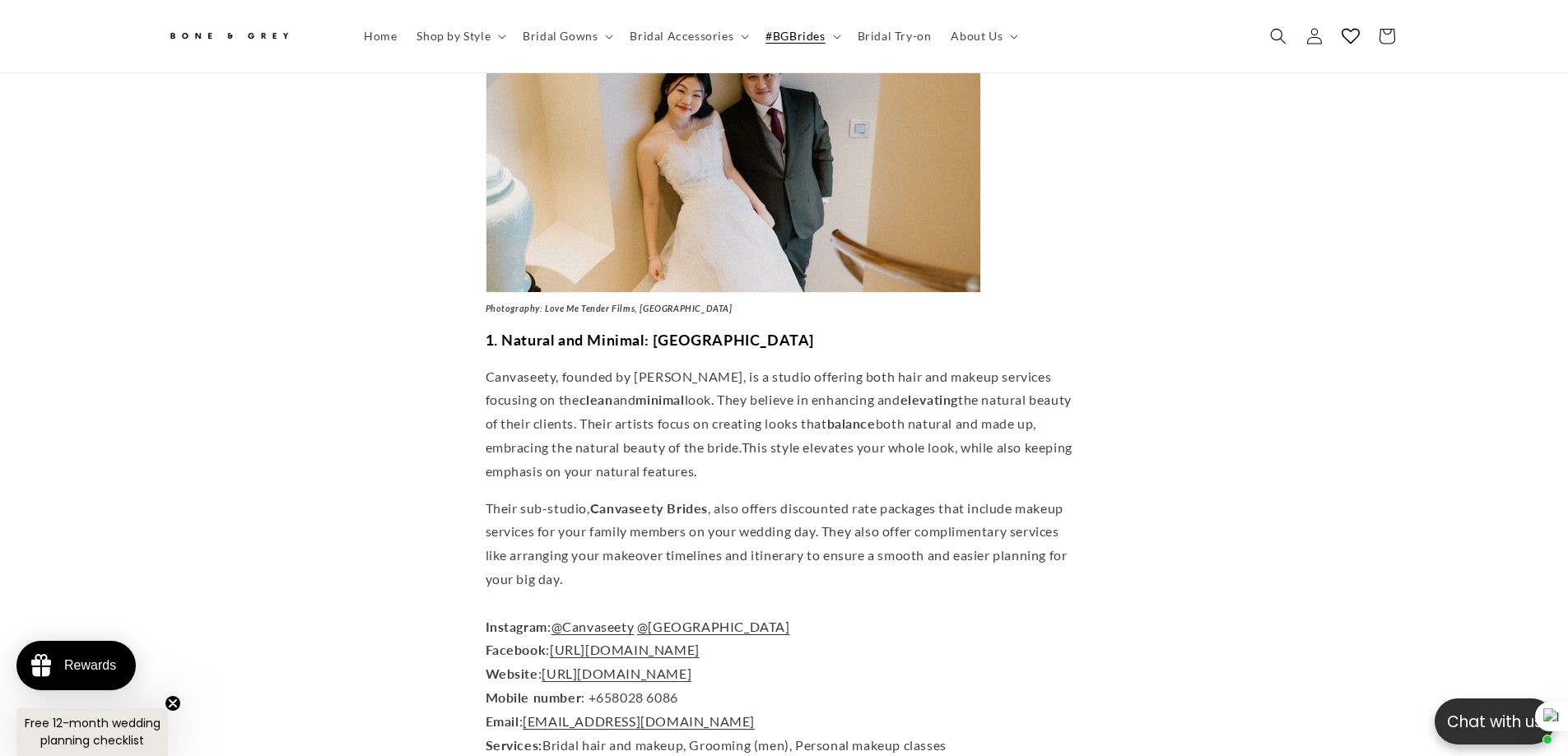
scroll to position [897, 0]
